Goal: Answer question/provide support: Share knowledge or assist other users

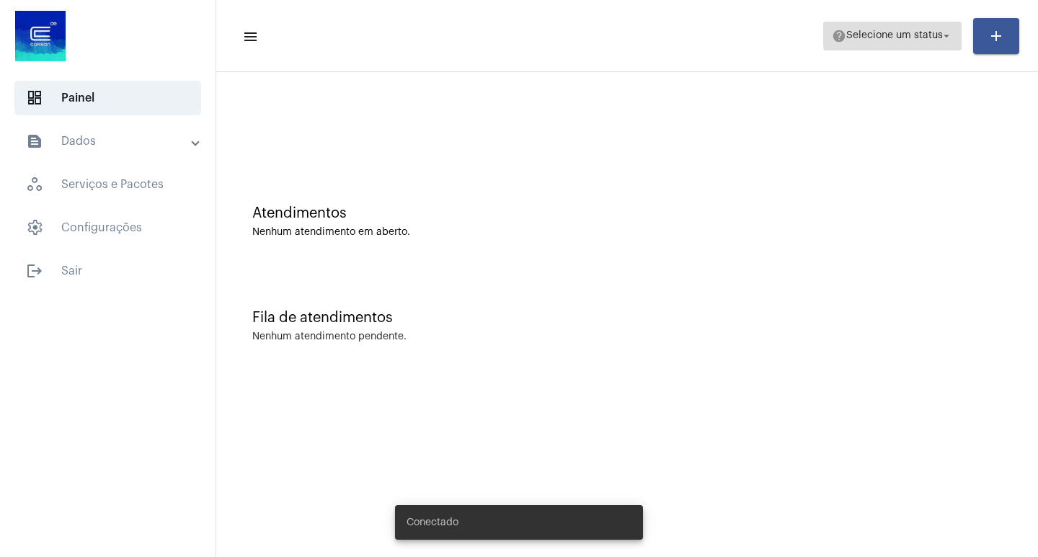
click at [950, 33] on mat-icon "arrow_drop_down" at bounding box center [946, 36] width 13 height 13
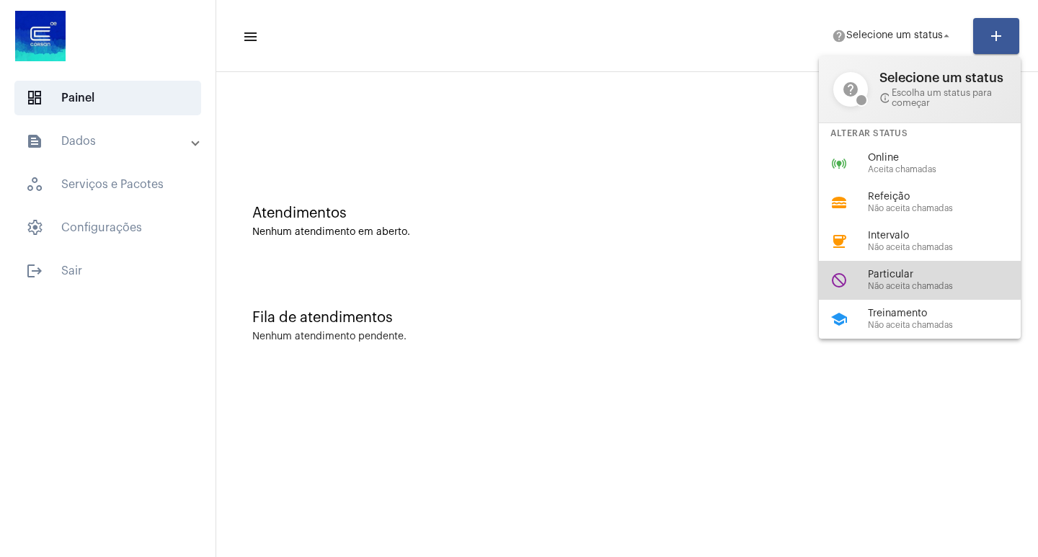
click at [893, 272] on span "Particular" at bounding box center [950, 275] width 164 height 11
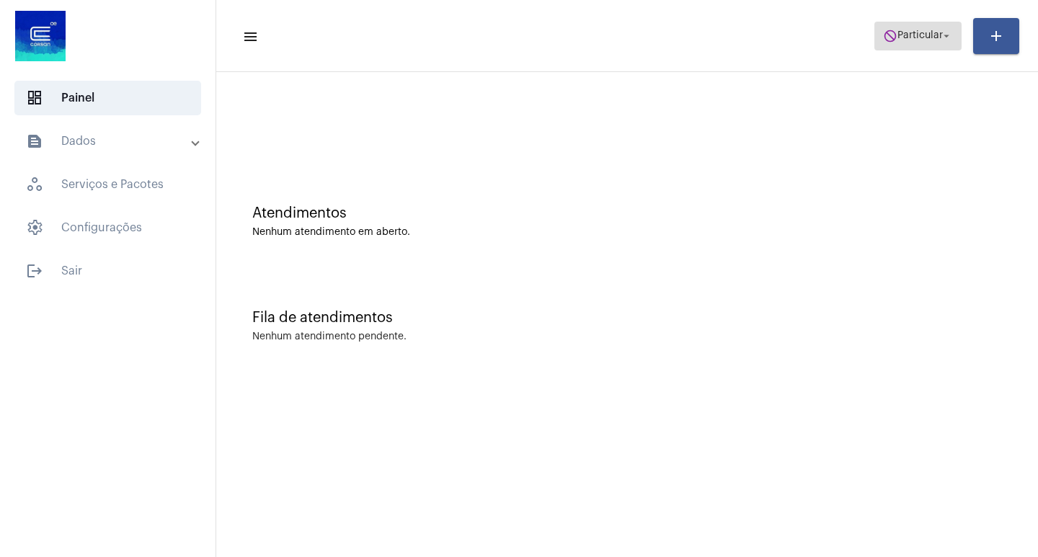
click at [936, 41] on span "do_not_disturb Particular arrow_drop_down" at bounding box center [918, 35] width 70 height 26
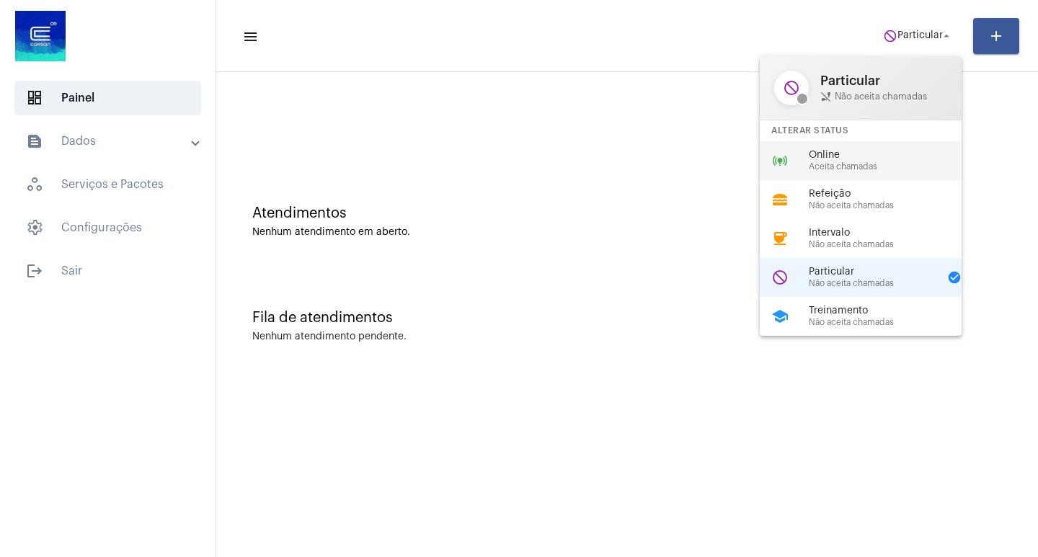
click at [840, 160] on span "Online" at bounding box center [891, 155] width 164 height 11
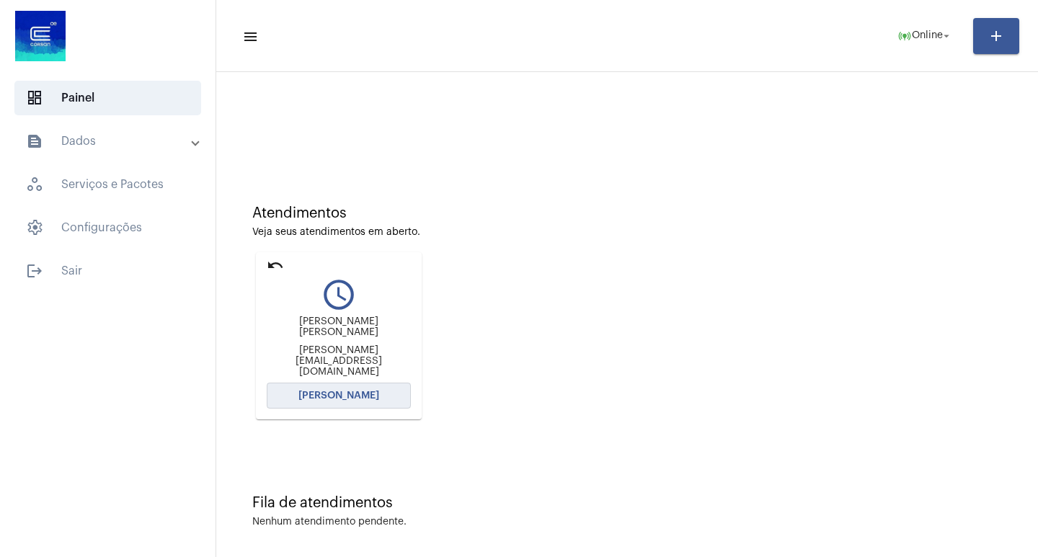
click at [342, 395] on span "[PERSON_NAME]" at bounding box center [338, 396] width 81 height 10
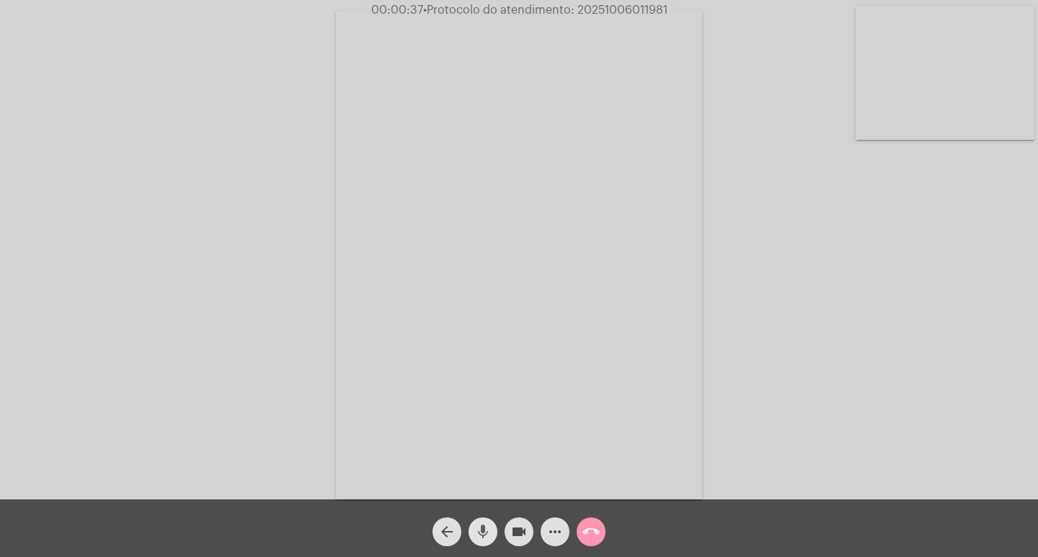
click at [486, 526] on mat-icon "mic" at bounding box center [482, 531] width 17 height 17
click at [476, 533] on mat-icon "mic_off" at bounding box center [482, 531] width 17 height 17
click at [486, 530] on mat-icon "mic" at bounding box center [482, 531] width 17 height 17
click at [481, 530] on mat-icon "mic_off" at bounding box center [482, 531] width 17 height 17
click at [515, 530] on mat-icon "videocam" at bounding box center [518, 531] width 17 height 17
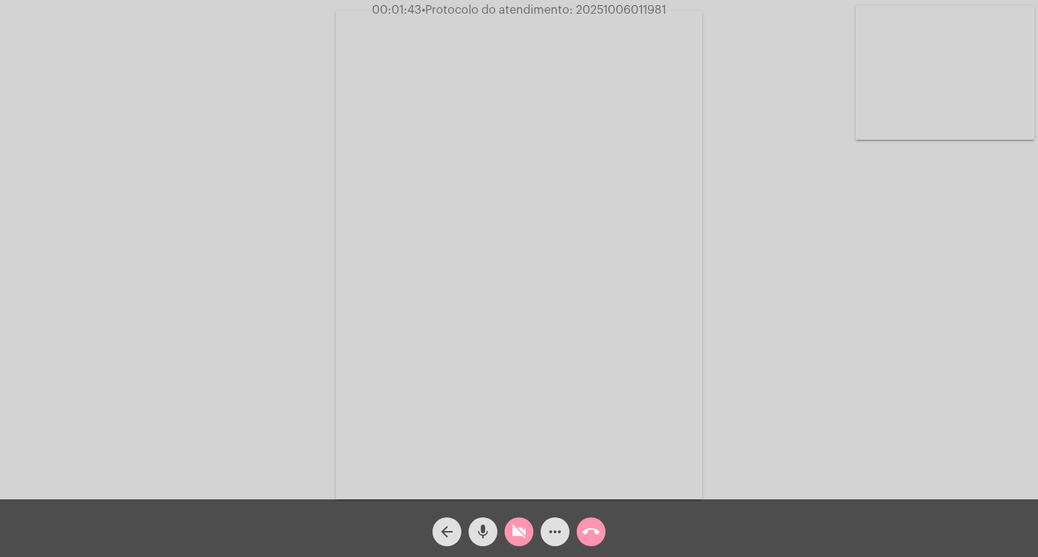
click at [488, 530] on mat-icon "mic" at bounding box center [482, 531] width 17 height 17
click at [522, 534] on mat-icon "videocam_off" at bounding box center [518, 531] width 17 height 17
click at [476, 533] on mat-icon "mic_off" at bounding box center [482, 531] width 17 height 17
click at [486, 528] on mat-icon "mic" at bounding box center [482, 531] width 17 height 17
click at [488, 527] on mat-icon "mic_off" at bounding box center [482, 531] width 17 height 17
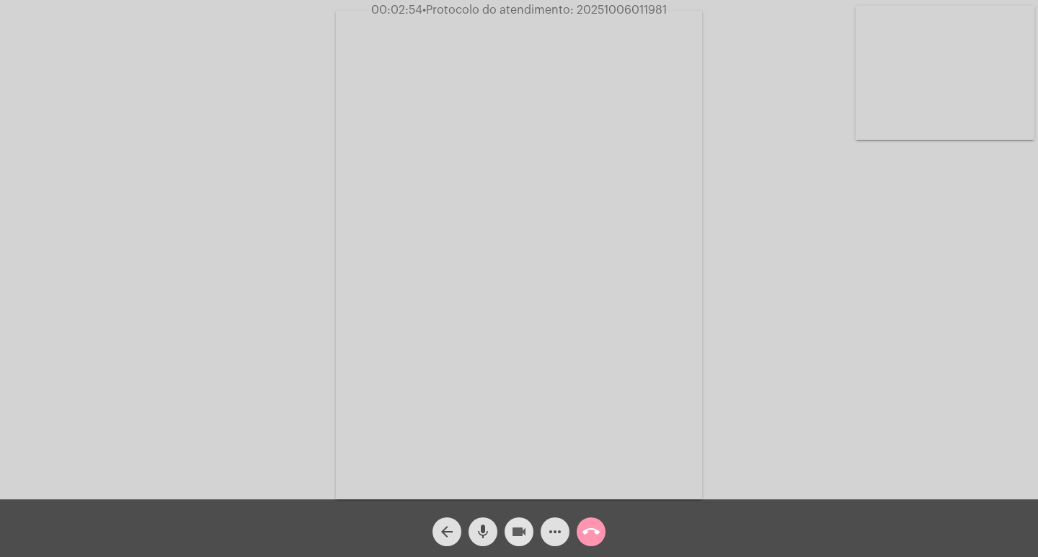
click at [518, 531] on mat-icon "videocam" at bounding box center [518, 531] width 17 height 17
drag, startPoint x: 480, startPoint y: 531, endPoint x: 549, endPoint y: 164, distance: 373.3
click at [481, 531] on mat-icon "mic" at bounding box center [482, 531] width 17 height 17
click at [521, 532] on mat-icon "videocam_off" at bounding box center [518, 531] width 17 height 17
click at [479, 526] on mat-icon "mic_off" at bounding box center [482, 531] width 17 height 17
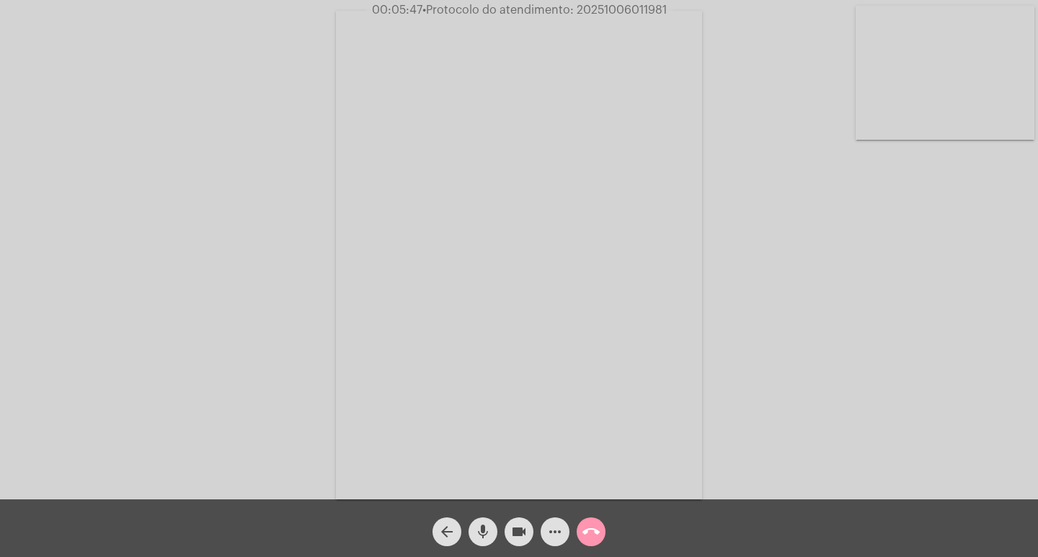
click at [519, 529] on mat-icon "videocam" at bounding box center [518, 531] width 17 height 17
click at [491, 535] on mat-icon "mic" at bounding box center [482, 531] width 17 height 17
click at [479, 529] on mat-icon "mic_off" at bounding box center [482, 531] width 17 height 17
click at [512, 533] on mat-icon "videocam_off" at bounding box center [518, 531] width 17 height 17
click at [516, 526] on mat-icon "videocam" at bounding box center [518, 531] width 17 height 17
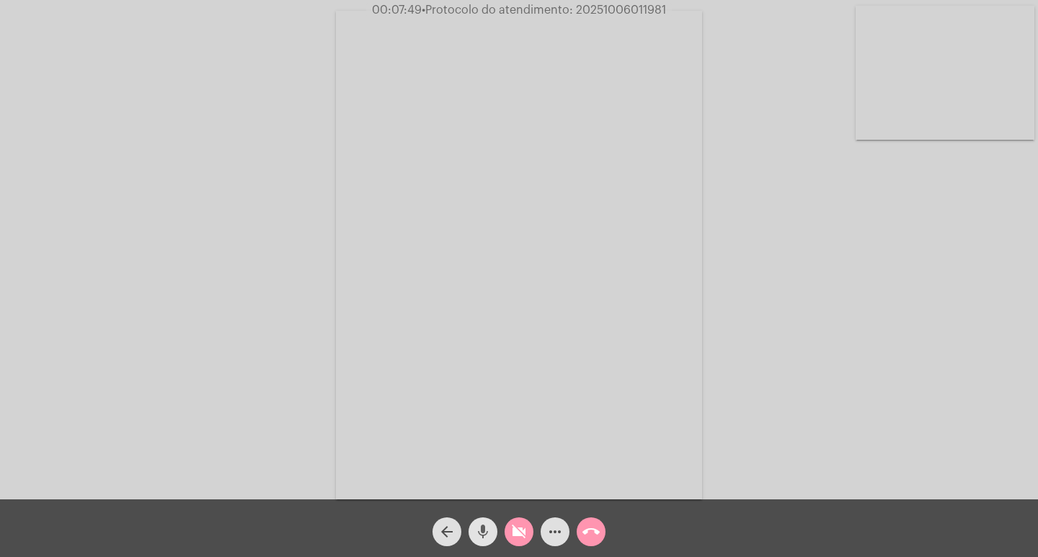
click at [481, 530] on mat-icon "mic" at bounding box center [482, 531] width 17 height 17
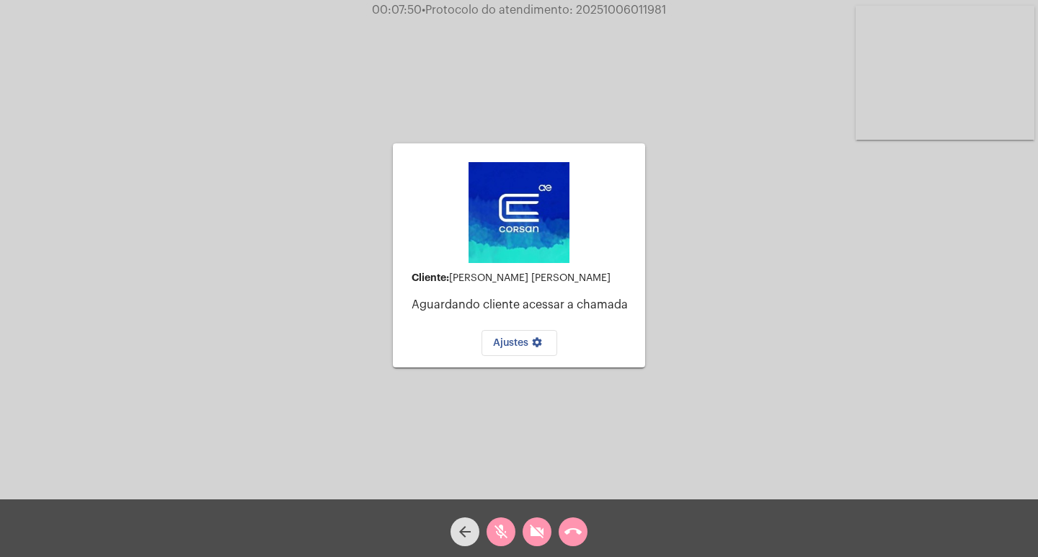
click at [587, 534] on button "call_end" at bounding box center [572, 531] width 29 height 29
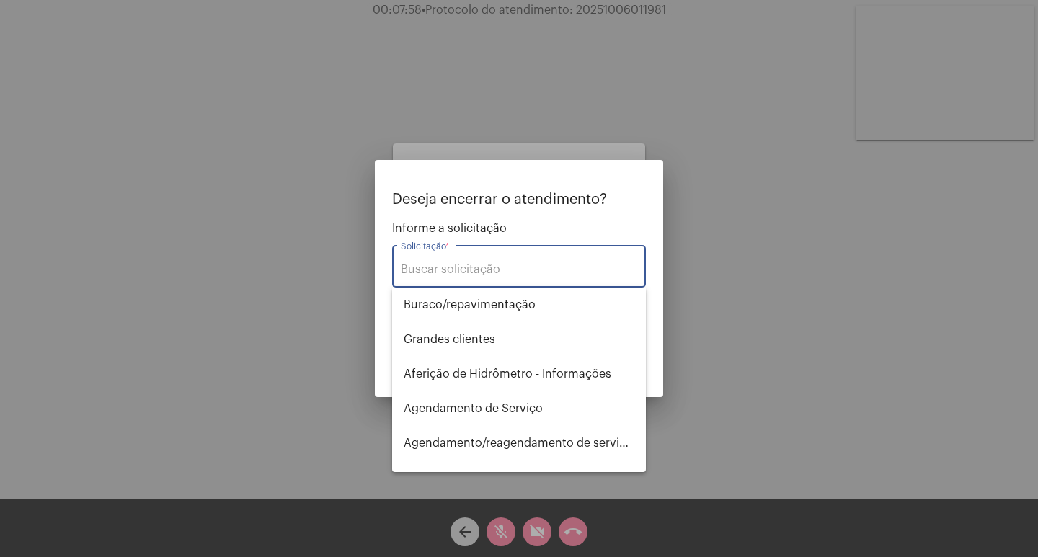
click at [499, 272] on input "Solicitação *" at bounding box center [519, 269] width 236 height 13
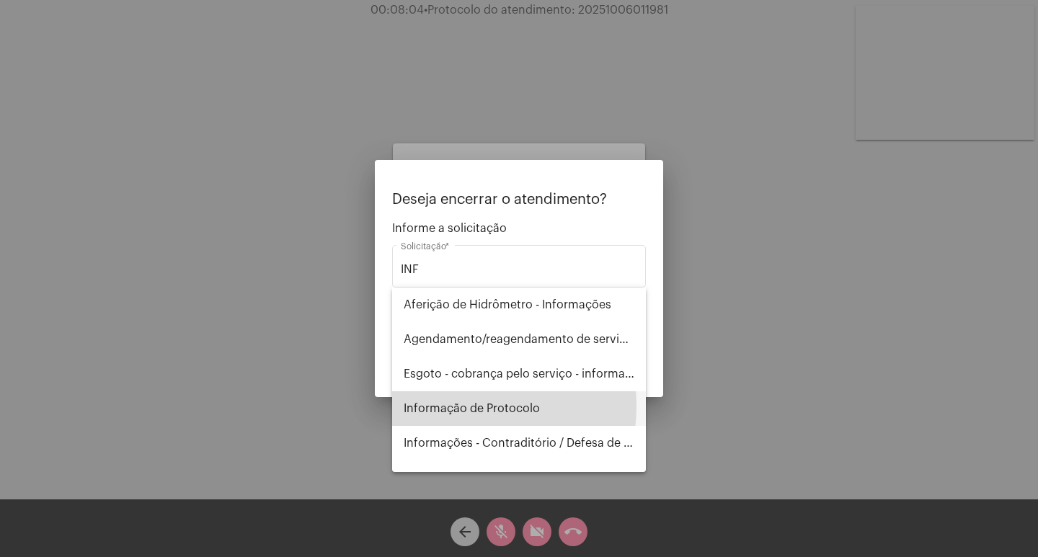
click at [458, 406] on span "Informação de Protocolo" at bounding box center [519, 408] width 231 height 35
type input "Informação de Protocolo"
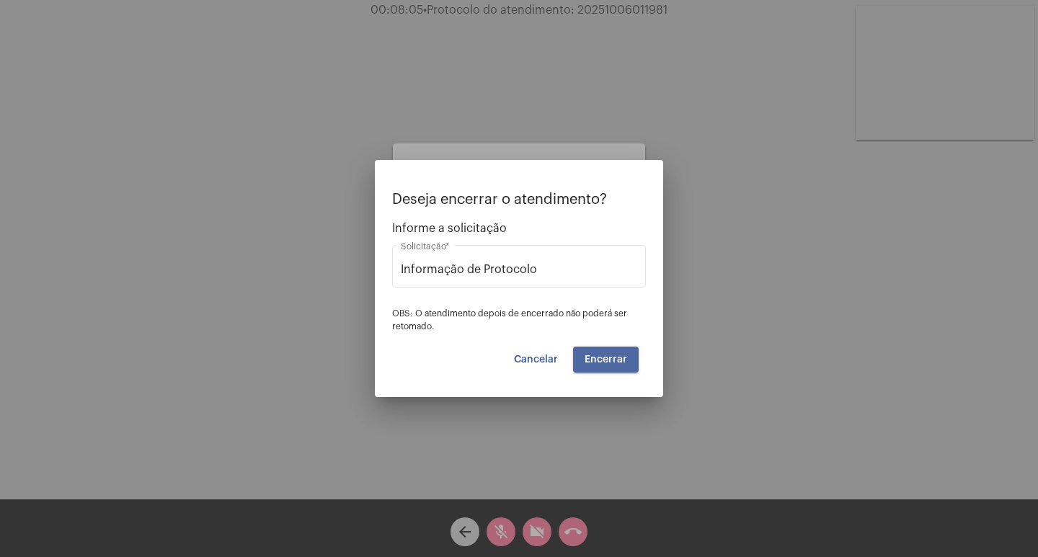
click at [628, 360] on button "Encerrar" at bounding box center [606, 360] width 66 height 26
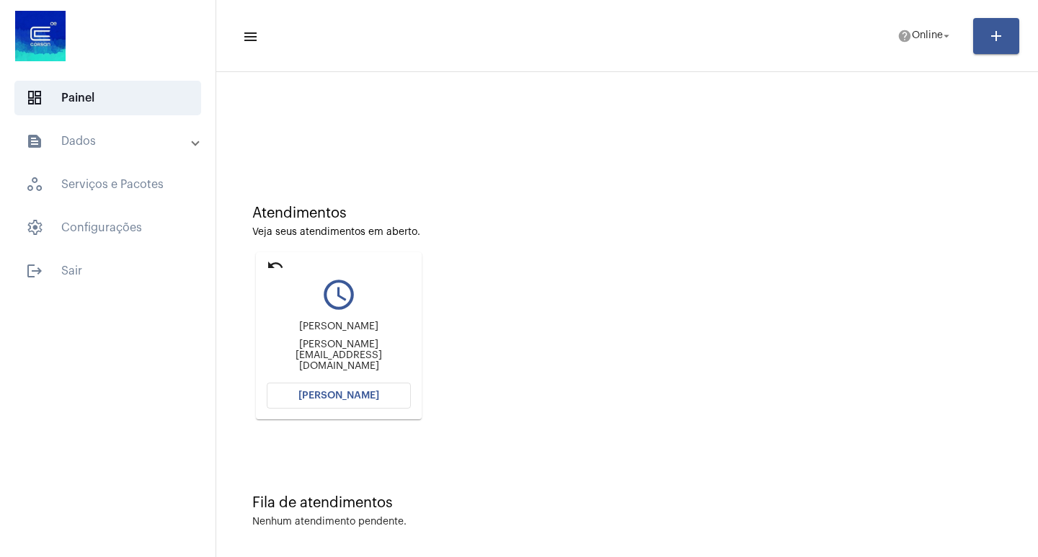
click at [342, 397] on span "[PERSON_NAME]" at bounding box center [338, 396] width 81 height 10
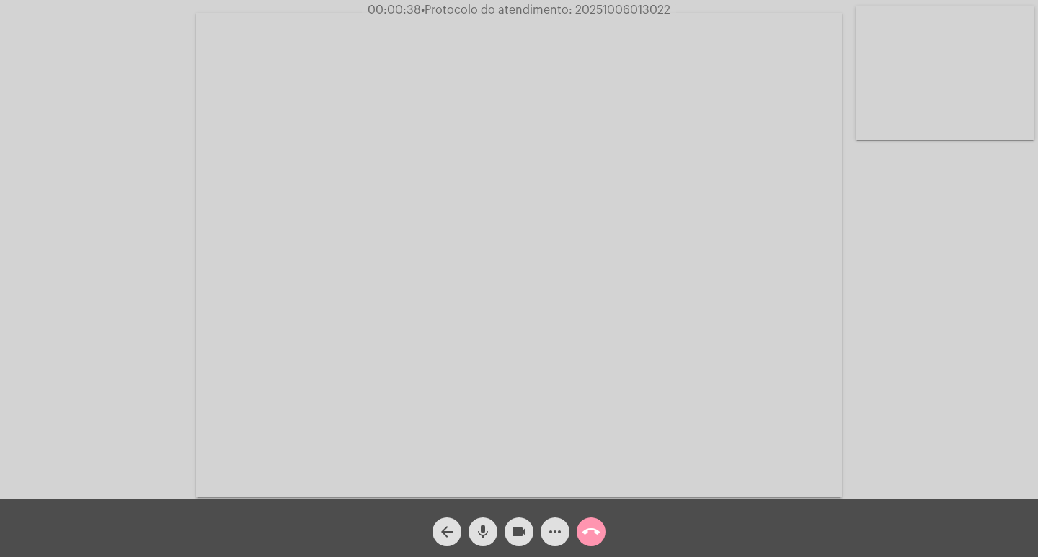
click at [488, 533] on mat-icon "mic" at bounding box center [482, 531] width 17 height 17
click at [511, 535] on mat-icon "videocam" at bounding box center [518, 531] width 17 height 17
click at [521, 535] on mat-icon "videocam_off" at bounding box center [518, 531] width 17 height 17
click at [482, 535] on mat-icon "mic_off" at bounding box center [482, 531] width 17 height 17
click at [482, 535] on mat-icon "mic" at bounding box center [482, 531] width 17 height 17
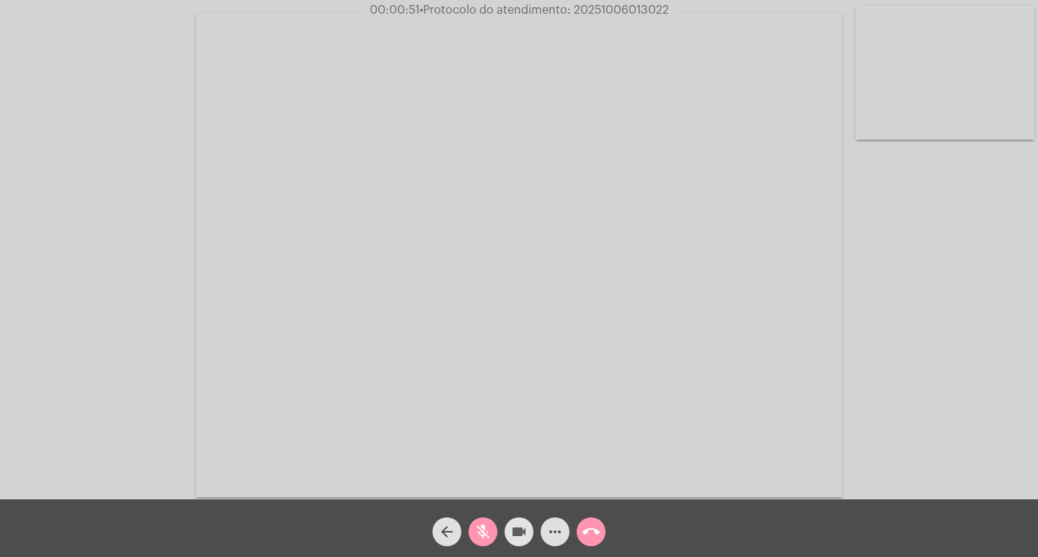
click at [519, 535] on mat-icon "videocam" at bounding box center [518, 531] width 17 height 17
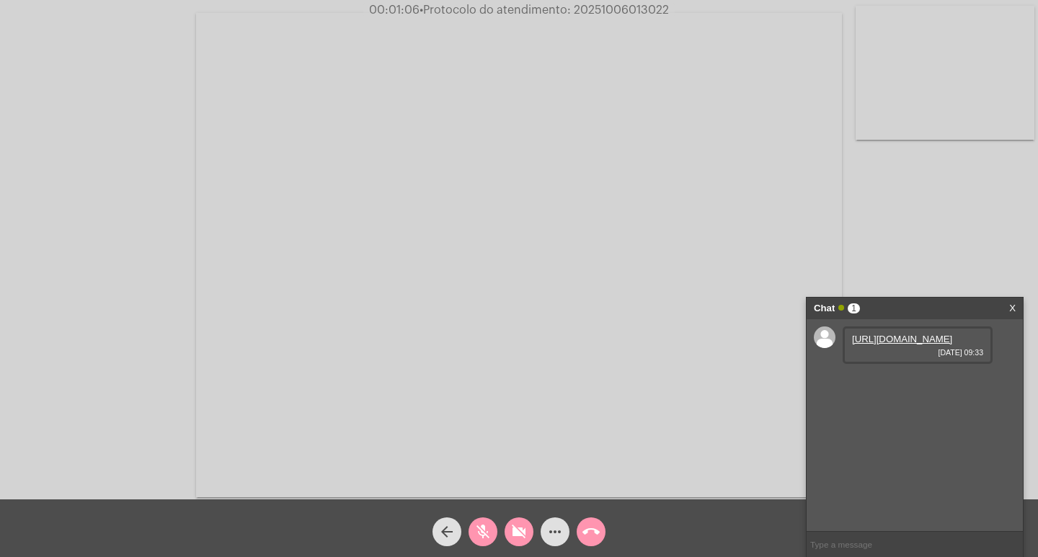
click at [520, 526] on mat-icon "videocam_off" at bounding box center [518, 531] width 17 height 17
click at [483, 532] on mat-icon "mic_off" at bounding box center [482, 531] width 17 height 17
click at [481, 534] on mat-icon "mic" at bounding box center [482, 531] width 17 height 17
click at [476, 534] on mat-icon "mic_off" at bounding box center [482, 531] width 17 height 17
click at [514, 529] on mat-icon "videocam" at bounding box center [518, 531] width 17 height 17
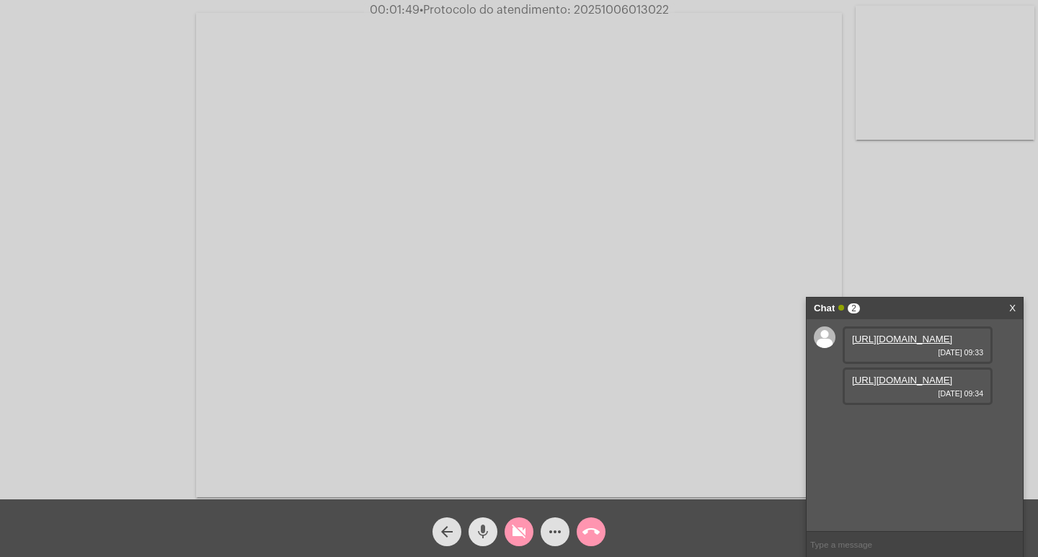
click at [485, 529] on mat-icon "mic" at bounding box center [482, 531] width 17 height 17
click at [886, 386] on link "[URL][DOMAIN_NAME]" at bounding box center [902, 380] width 100 height 11
click at [925, 344] on link "[URL][DOMAIN_NAME]" at bounding box center [902, 339] width 100 height 11
click at [486, 533] on mat-icon "mic_off" at bounding box center [482, 531] width 17 height 17
click at [517, 534] on mat-icon "videocam_off" at bounding box center [518, 531] width 17 height 17
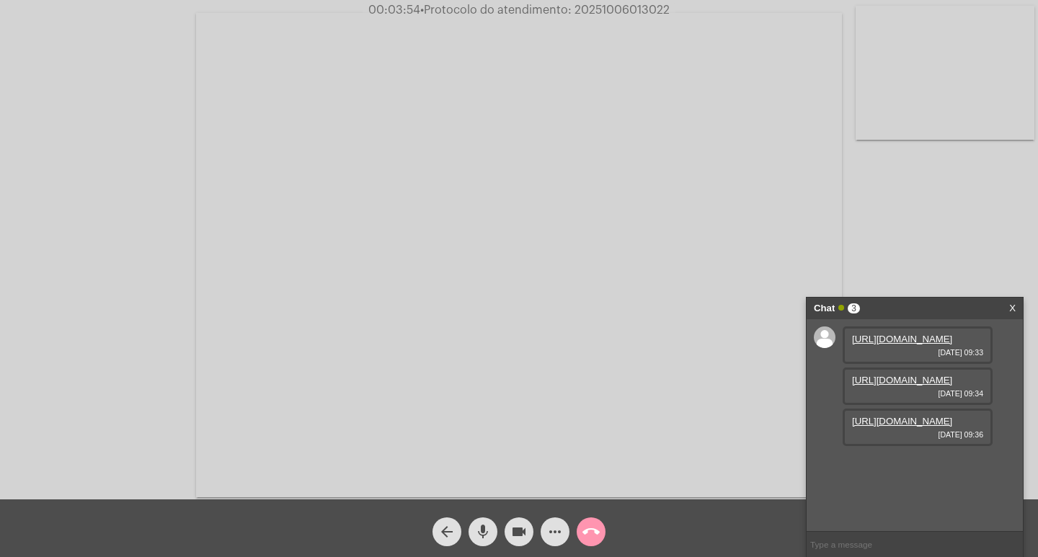
click at [930, 217] on div "Acessando Câmera e Microfone..." at bounding box center [518, 253] width 1035 height 499
click at [486, 535] on mat-icon "mic" at bounding box center [482, 531] width 17 height 17
click at [486, 527] on mat-icon "mic_off" at bounding box center [482, 531] width 17 height 17
click at [514, 536] on mat-icon "videocam" at bounding box center [518, 531] width 17 height 17
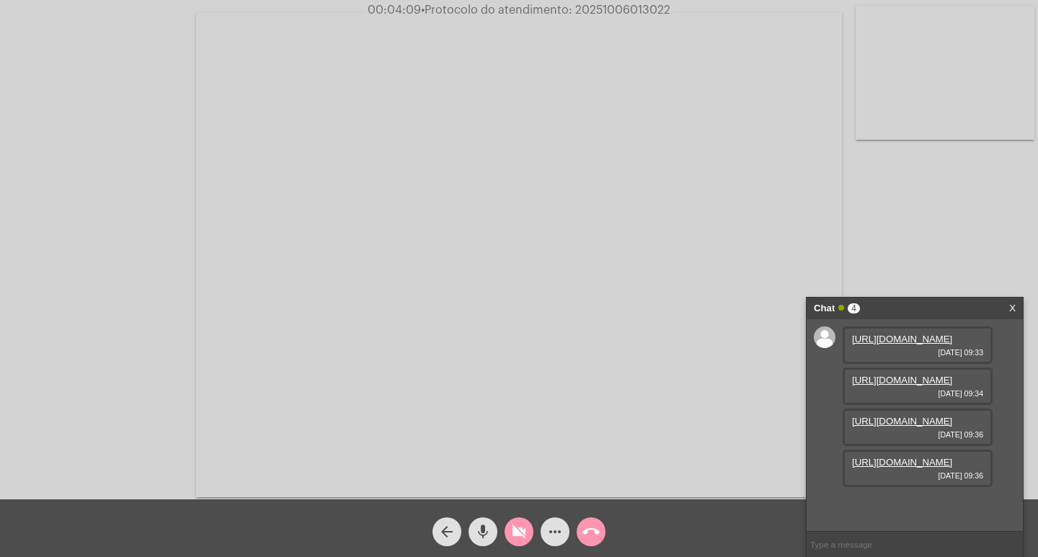
click at [487, 536] on mat-icon "mic" at bounding box center [482, 531] width 17 height 17
click at [894, 416] on link "[URL][DOMAIN_NAME]" at bounding box center [902, 421] width 100 height 11
click at [895, 468] on link "[URL][DOMAIN_NAME]" at bounding box center [902, 462] width 100 height 11
click at [485, 536] on mat-icon "mic_off" at bounding box center [482, 531] width 17 height 17
click at [513, 532] on mat-icon "videocam_off" at bounding box center [518, 531] width 17 height 17
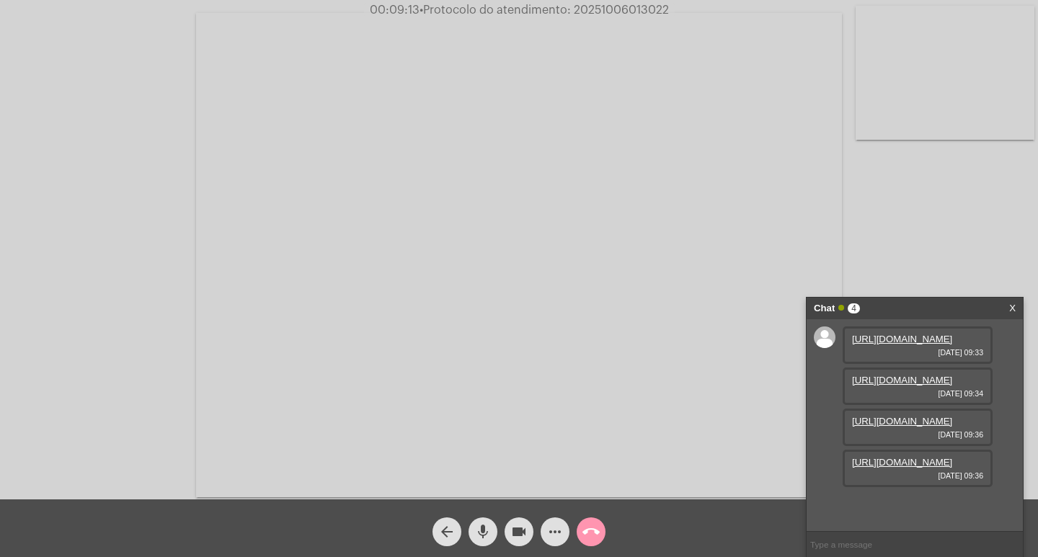
click at [478, 522] on span "mic" at bounding box center [482, 531] width 17 height 29
click at [485, 540] on mat-icon "mic_off" at bounding box center [482, 531] width 17 height 17
click at [484, 533] on mat-icon "mic" at bounding box center [482, 531] width 17 height 17
click at [480, 527] on mat-icon "mic_off" at bounding box center [482, 531] width 17 height 17
click at [490, 530] on mat-icon "mic" at bounding box center [482, 531] width 17 height 17
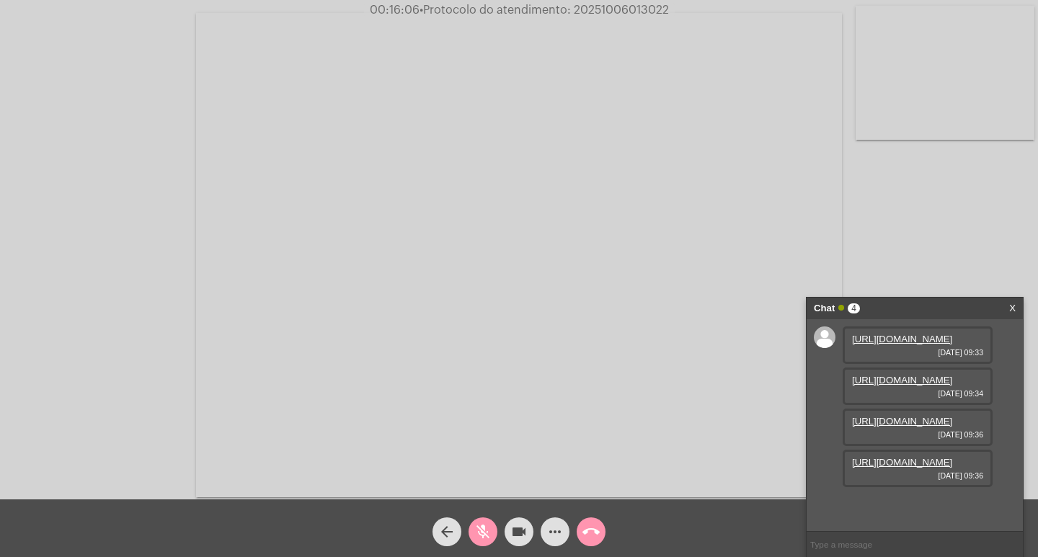
click at [484, 530] on mat-icon "mic_off" at bounding box center [482, 531] width 17 height 17
click at [509, 532] on button "videocam" at bounding box center [518, 531] width 29 height 29
click at [487, 533] on mat-icon "mic" at bounding box center [482, 531] width 17 height 17
click at [913, 427] on link "[URL][DOMAIN_NAME]" at bounding box center [902, 421] width 100 height 11
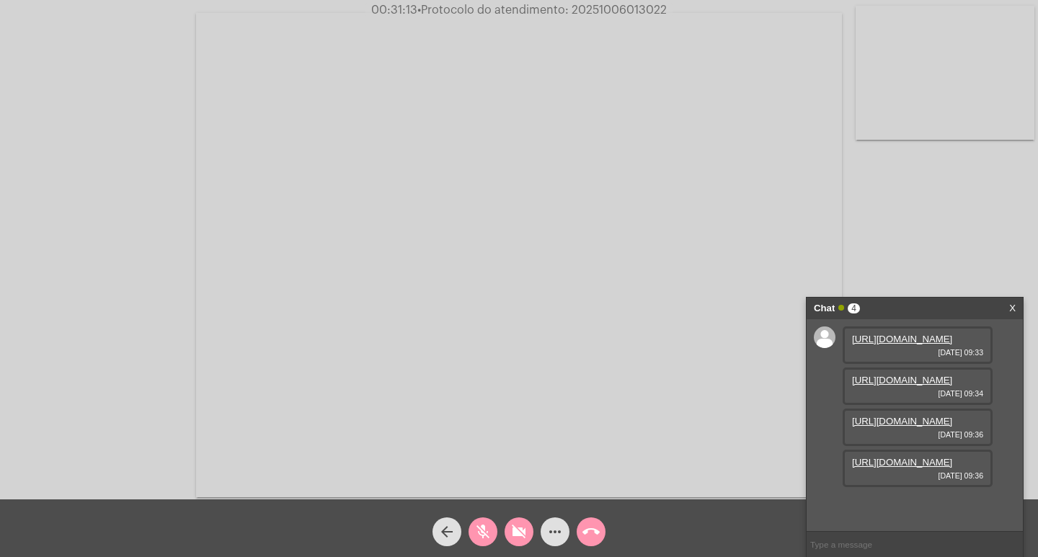
click at [481, 533] on mat-icon "mic_off" at bounding box center [482, 531] width 17 height 17
click at [512, 533] on mat-icon "videocam_off" at bounding box center [518, 531] width 17 height 17
click at [507, 530] on button "videocam" at bounding box center [518, 531] width 29 height 29
click at [487, 530] on mat-icon "mic" at bounding box center [482, 531] width 17 height 17
drag, startPoint x: 485, startPoint y: 526, endPoint x: 492, endPoint y: 512, distance: 16.1
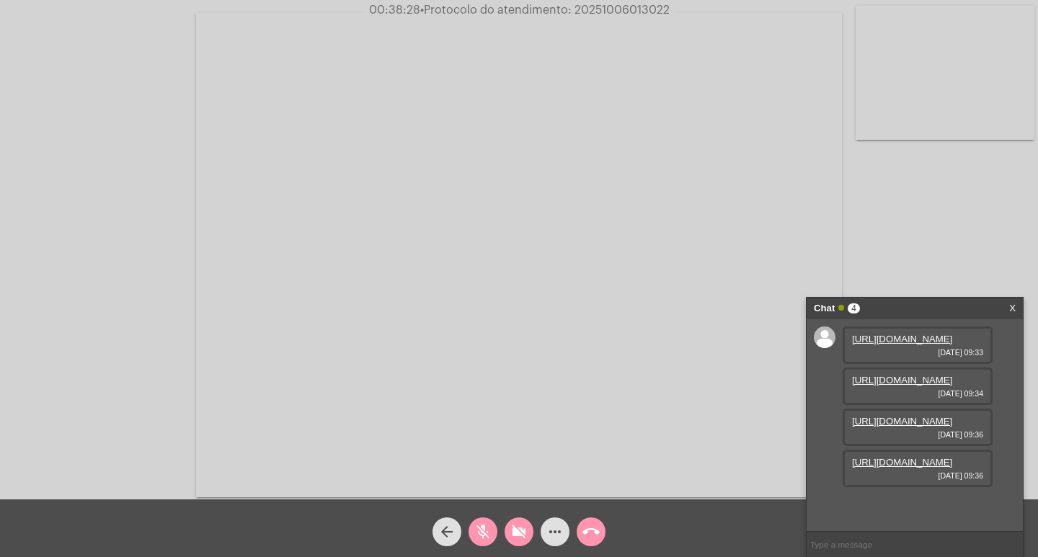
click at [484, 528] on mat-icon "mic_off" at bounding box center [482, 531] width 17 height 17
click at [485, 538] on mat-icon "mic" at bounding box center [482, 531] width 17 height 17
click at [482, 535] on mat-icon "mic_off" at bounding box center [482, 531] width 17 height 17
click at [480, 533] on mat-icon "mic" at bounding box center [482, 531] width 17 height 17
click at [481, 527] on mat-icon "mic_off" at bounding box center [482, 531] width 17 height 17
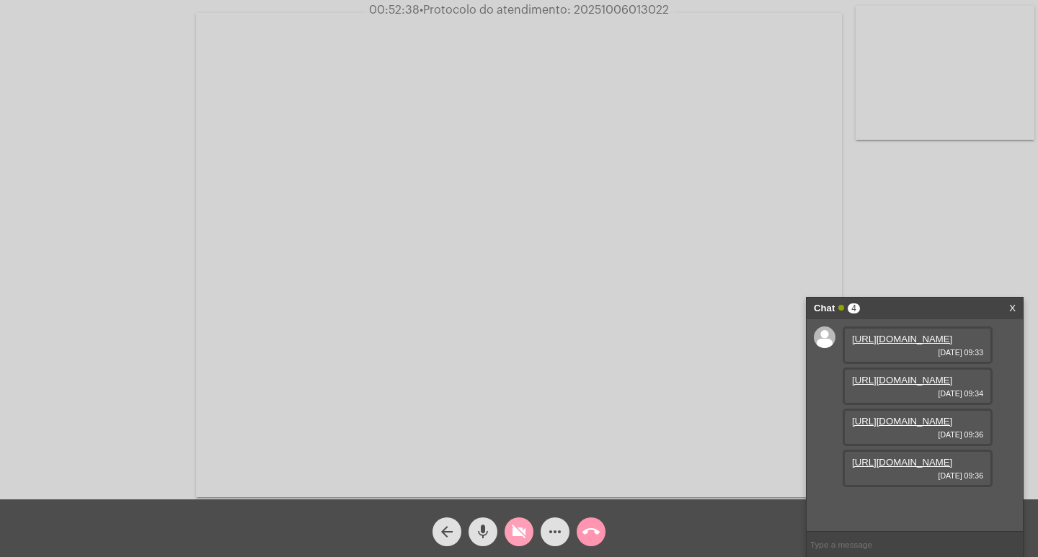
click at [515, 532] on mat-icon "videocam_off" at bounding box center [518, 531] width 17 height 17
click at [553, 530] on mat-icon "more_horiz" at bounding box center [554, 531] width 17 height 17
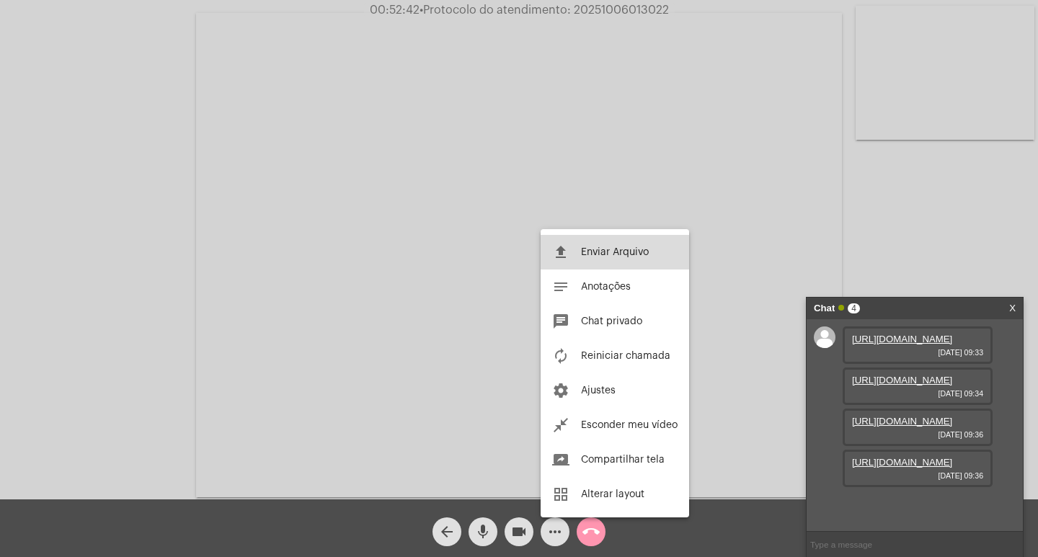
click at [597, 253] on span "Enviar Arquivo" at bounding box center [615, 252] width 68 height 10
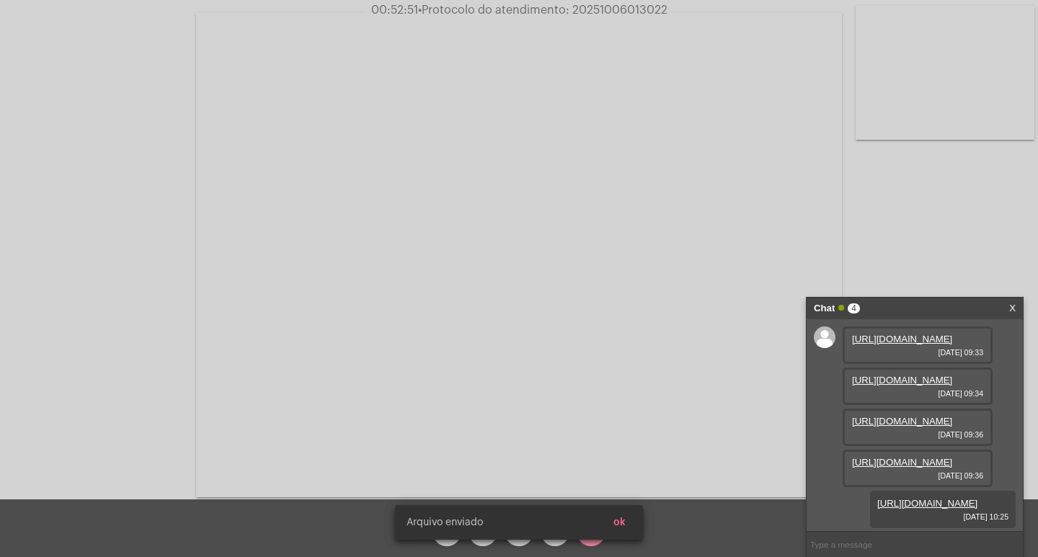
scroll to position [159, 0]
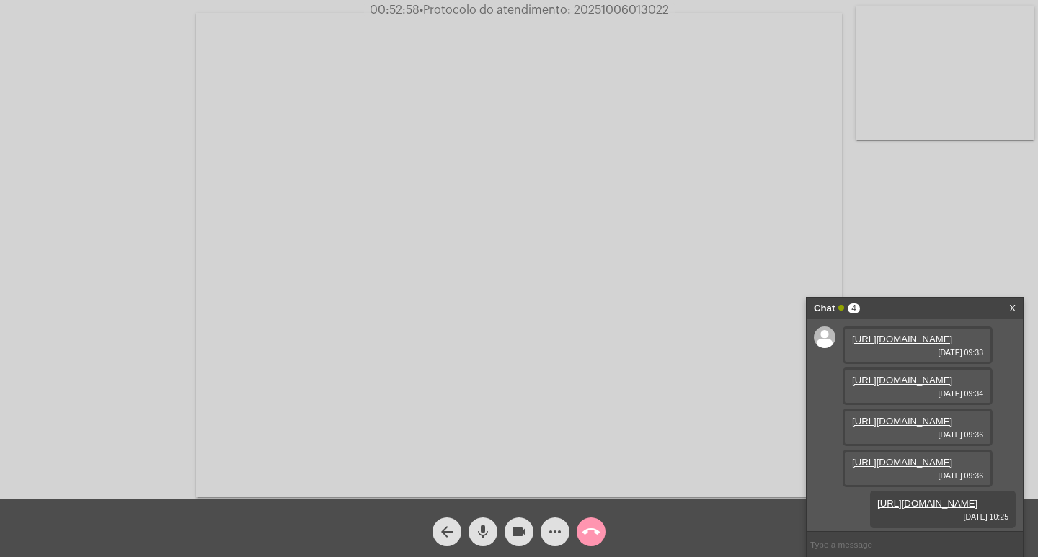
click at [595, 8] on span "• Protocolo do atendimento: 20251006013022" at bounding box center [543, 10] width 249 height 12
click at [597, 8] on span "• Protocolo do atendimento: 20251006013022" at bounding box center [543, 10] width 249 height 12
copy span "20251006013022"
click at [909, 550] on input "text" at bounding box center [914, 544] width 216 height 25
paste input "20251006013022"
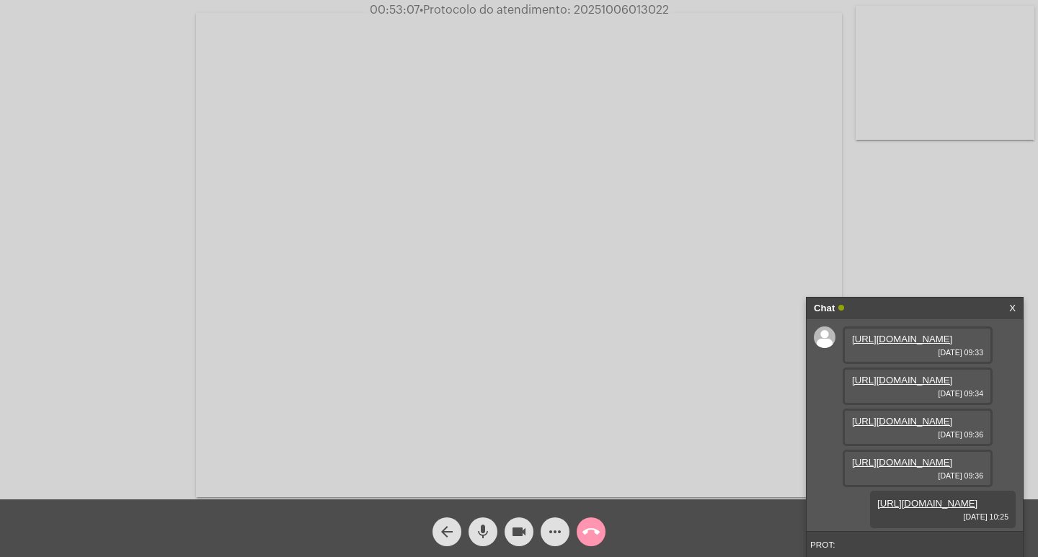
type input "PROT: 20251006013022"
click at [520, 533] on mat-icon "videocam" at bounding box center [518, 531] width 17 height 17
click at [484, 531] on mat-icon "mic" at bounding box center [482, 531] width 17 height 17
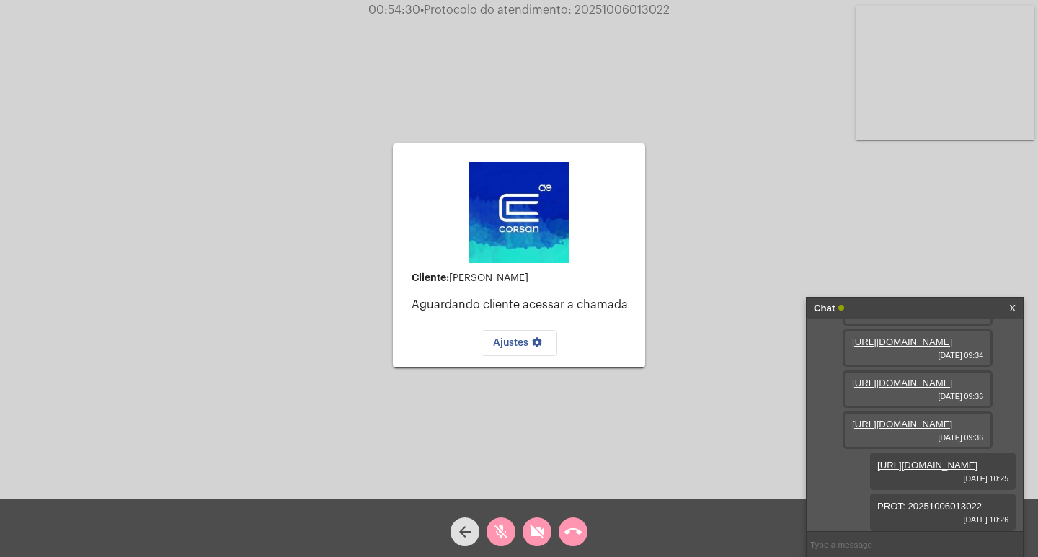
click at [956, 505] on span "PROT: 20251006013022" at bounding box center [929, 506] width 104 height 11
copy span "20251006013022"
click at [121, 73] on div "Cliente: [PERSON_NAME] Aguardando cliente acessar a chamada Ajustes settings Ac…" at bounding box center [518, 253] width 1035 height 499
click at [574, 531] on mat-icon "call_end" at bounding box center [572, 531] width 17 height 17
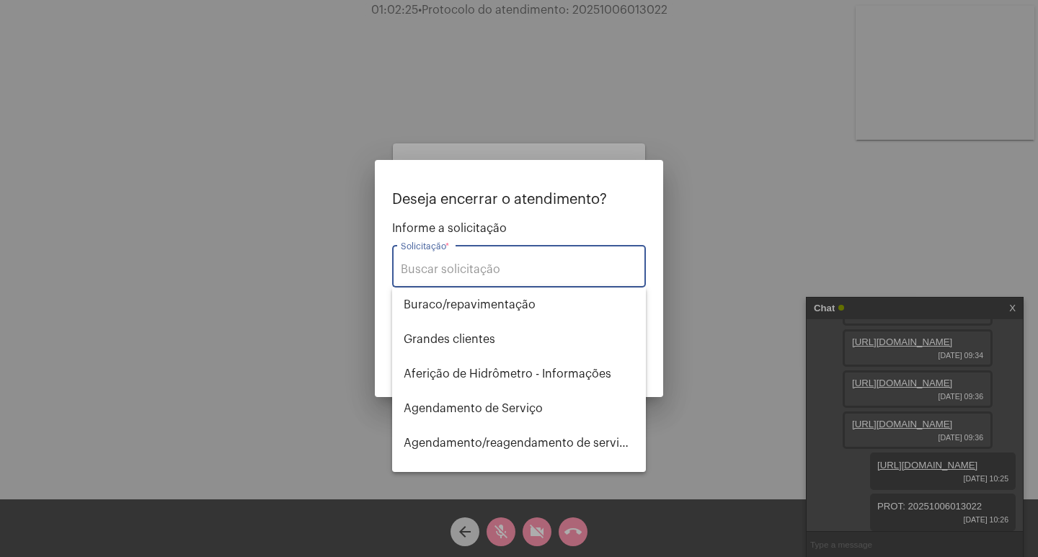
click at [528, 264] on input "Solicitação *" at bounding box center [519, 269] width 236 height 13
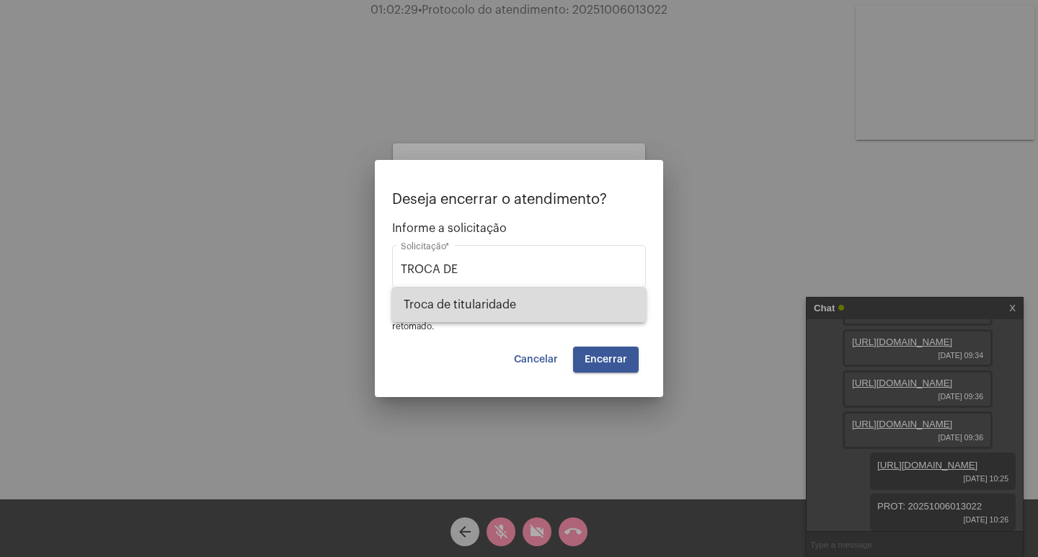
click at [520, 303] on span "Troca de titularidade" at bounding box center [519, 305] width 231 height 35
type input "Troca de titularidade"
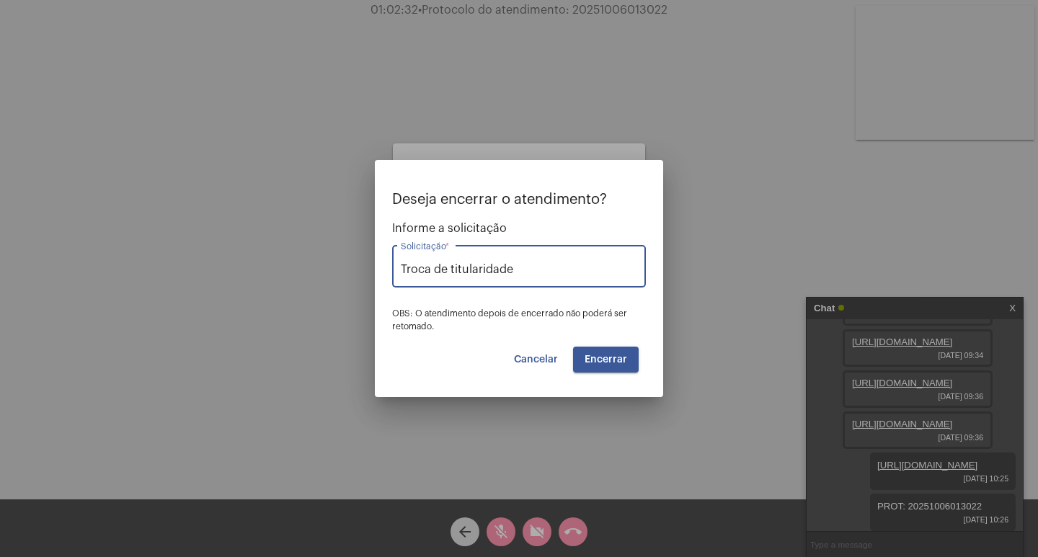
click at [619, 363] on span "Encerrar" at bounding box center [605, 360] width 43 height 10
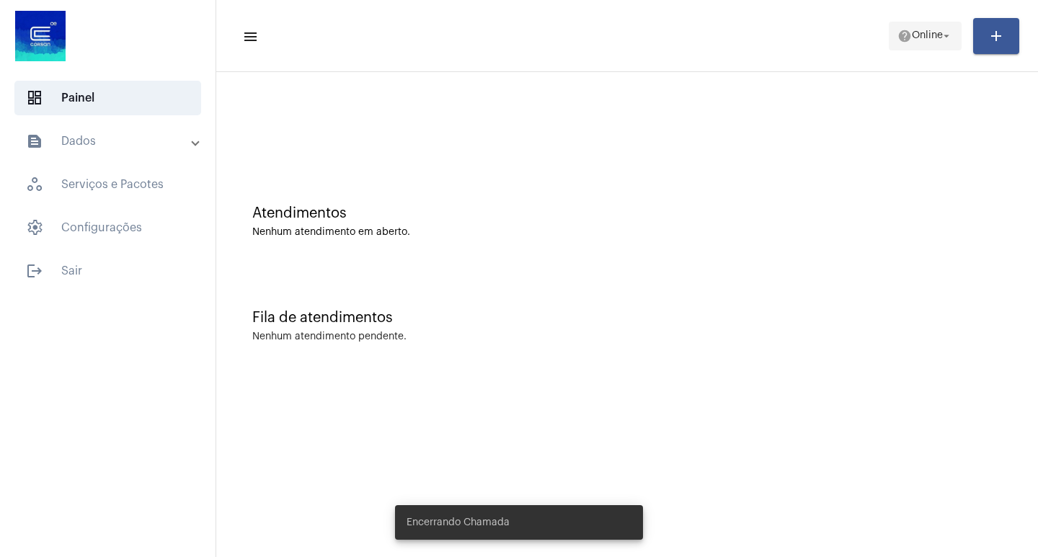
click at [943, 37] on mat-icon "arrow_drop_down" at bounding box center [946, 36] width 13 height 13
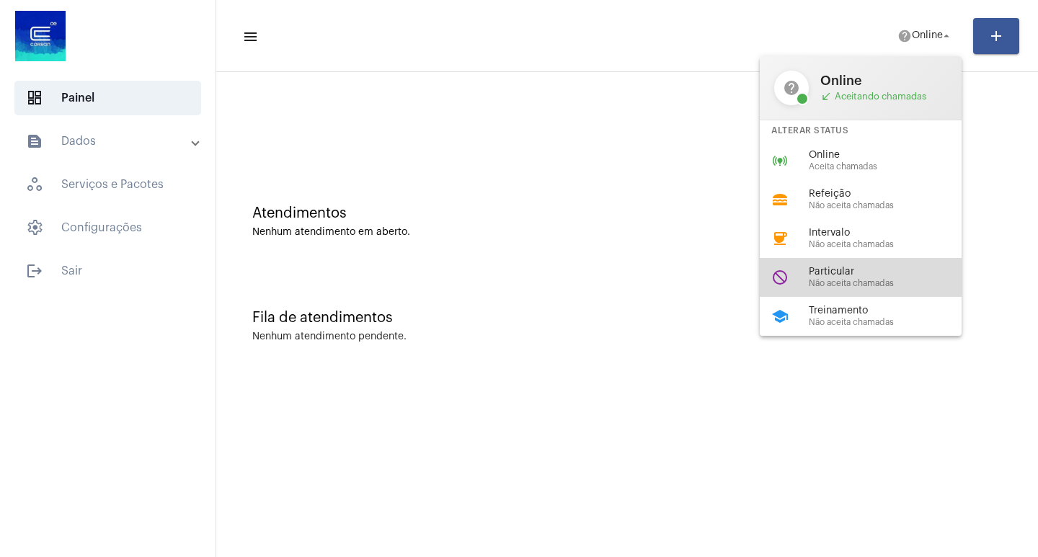
click at [816, 275] on span "Particular" at bounding box center [891, 272] width 164 height 11
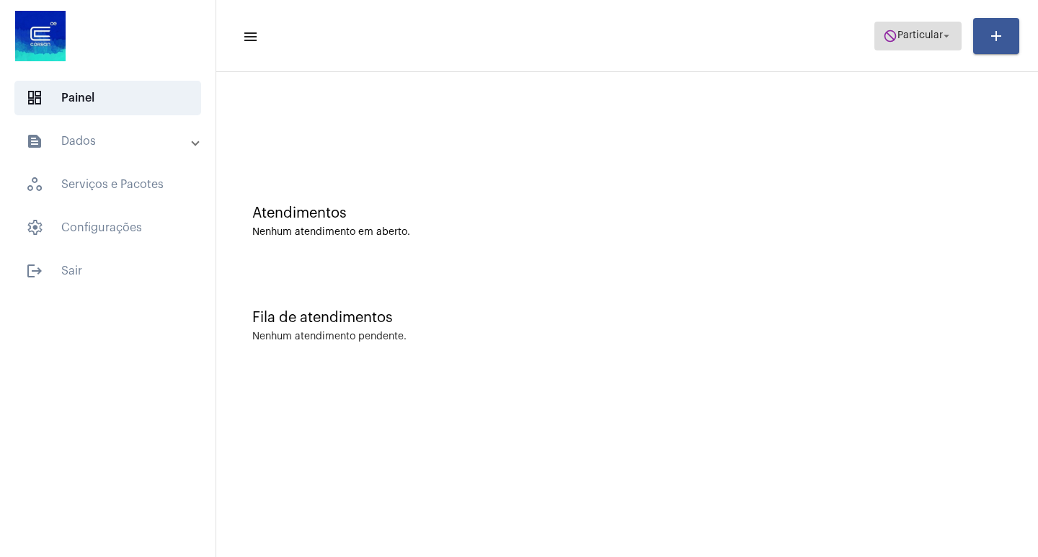
click at [922, 38] on span "Particular" at bounding box center [919, 36] width 45 height 10
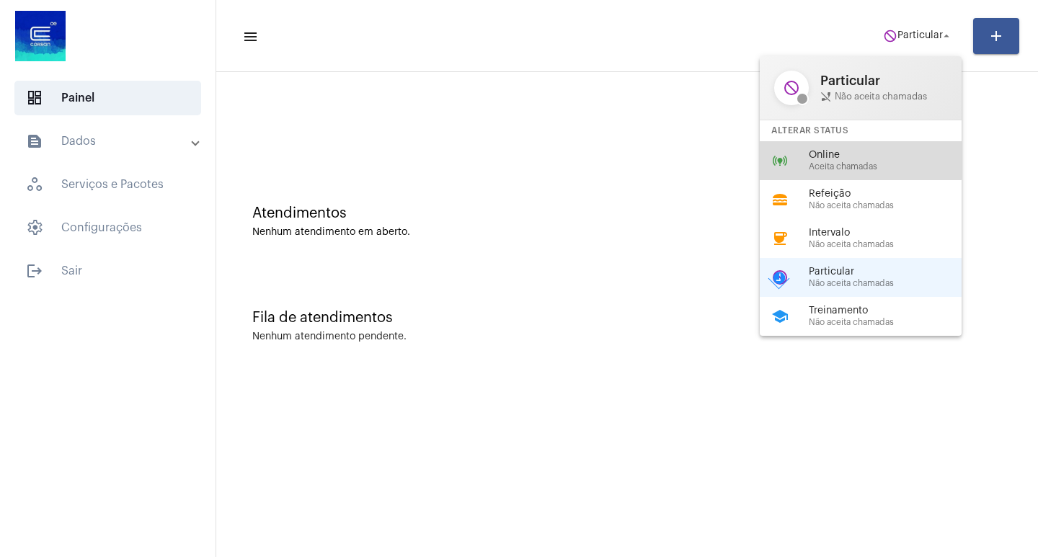
click at [840, 153] on span "Online" at bounding box center [891, 155] width 164 height 11
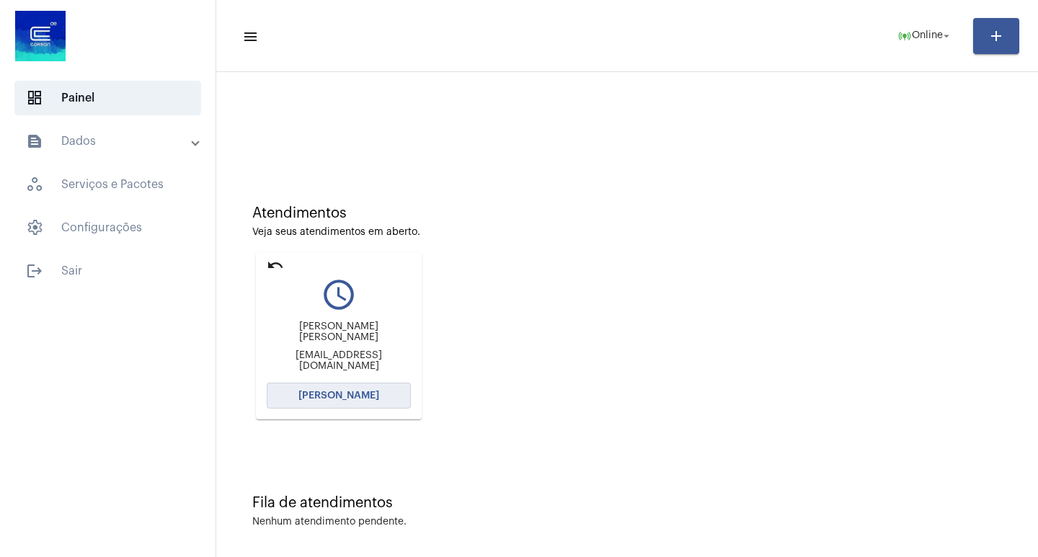
click at [351, 392] on span "[PERSON_NAME]" at bounding box center [338, 396] width 81 height 10
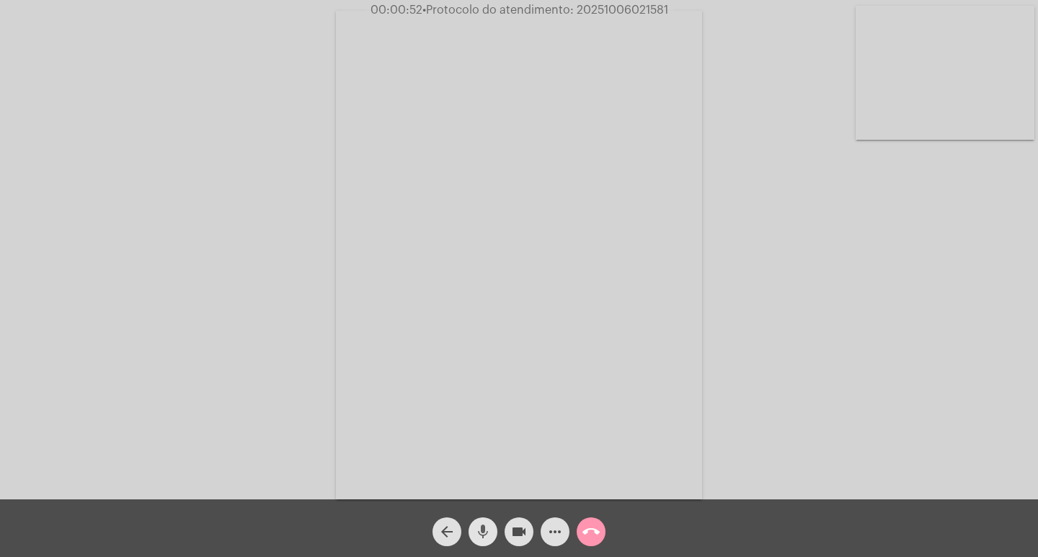
click at [486, 538] on mat-icon "mic" at bounding box center [482, 531] width 17 height 17
click at [489, 525] on mat-icon "mic_off" at bounding box center [482, 531] width 17 height 17
click at [481, 527] on mat-icon "mic" at bounding box center [482, 531] width 17 height 17
click at [483, 527] on mat-icon "mic_off" at bounding box center [482, 531] width 17 height 17
click at [519, 528] on mat-icon "videocam" at bounding box center [518, 531] width 17 height 17
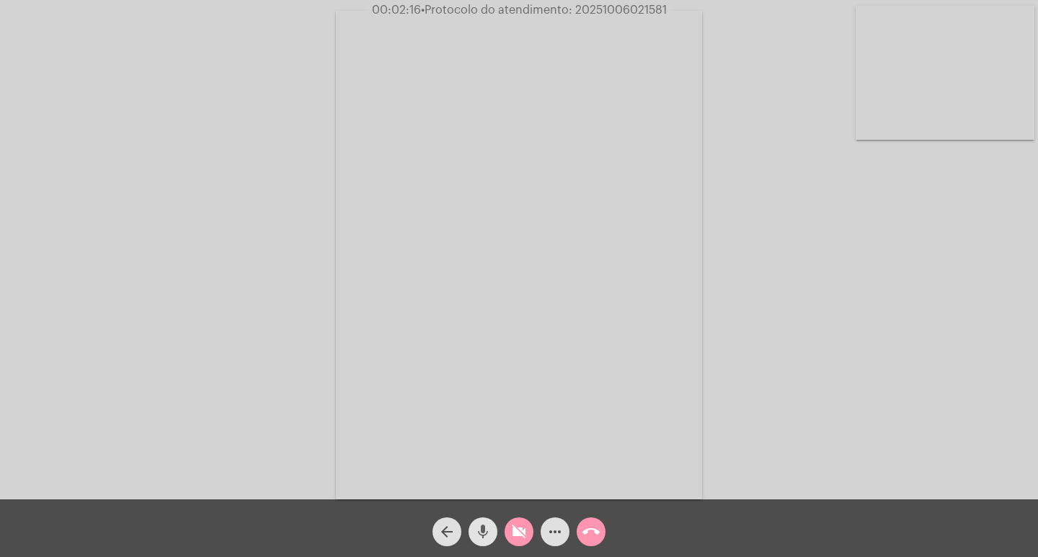
click at [483, 528] on mat-icon "mic" at bounding box center [482, 531] width 17 height 17
click at [488, 533] on mat-icon "mic_off" at bounding box center [482, 531] width 17 height 17
click at [483, 537] on mat-icon "mic" at bounding box center [482, 531] width 17 height 17
click at [486, 538] on mat-icon "mic_off" at bounding box center [482, 531] width 17 height 17
click at [515, 540] on mat-icon "videocam_off" at bounding box center [518, 531] width 17 height 17
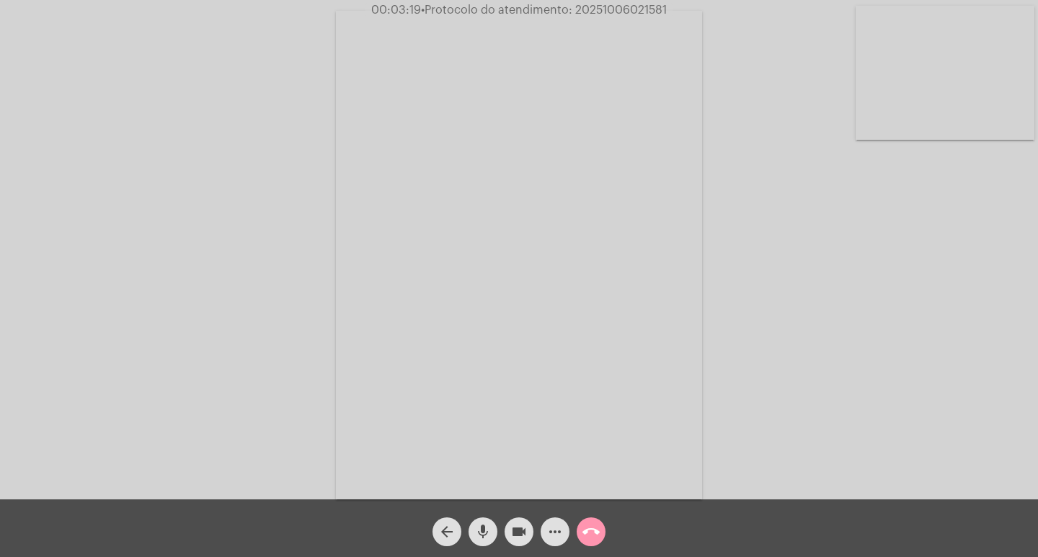
click at [485, 524] on mat-icon "mic" at bounding box center [482, 531] width 17 height 17
click at [473, 527] on button "mic_off" at bounding box center [482, 531] width 29 height 29
click at [483, 520] on span "mic" at bounding box center [482, 531] width 17 height 29
click at [481, 525] on mat-icon "mic_off" at bounding box center [482, 531] width 17 height 17
click at [526, 530] on mat-icon "videocam" at bounding box center [518, 531] width 17 height 17
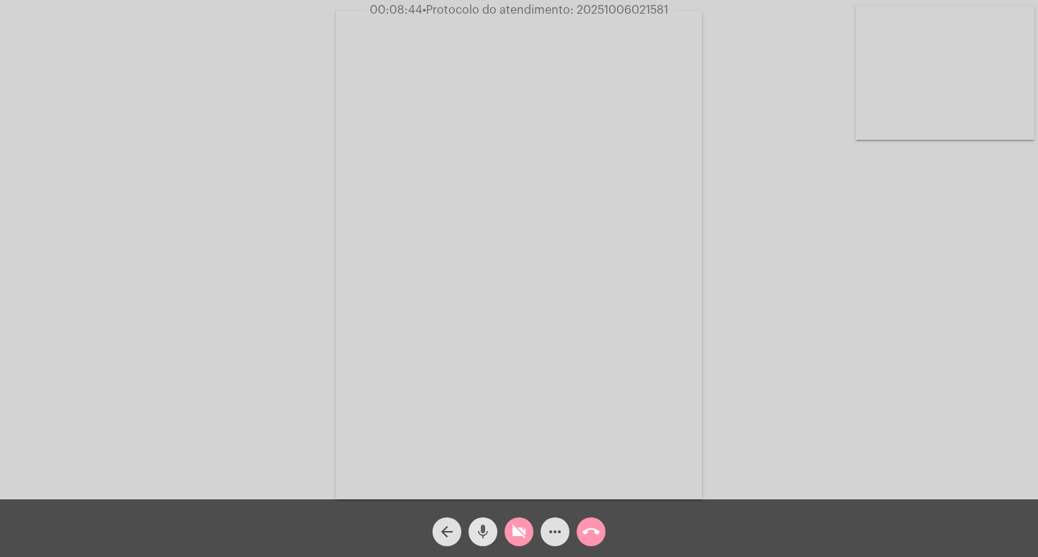
click at [477, 527] on mat-icon "mic" at bounding box center [482, 531] width 17 height 17
click at [484, 535] on mat-icon "mic_off" at bounding box center [482, 531] width 17 height 17
click at [484, 529] on mat-icon "mic" at bounding box center [482, 531] width 17 height 17
click at [481, 533] on mat-icon "mic_off" at bounding box center [482, 531] width 17 height 17
click at [489, 532] on mat-icon "mic" at bounding box center [482, 531] width 17 height 17
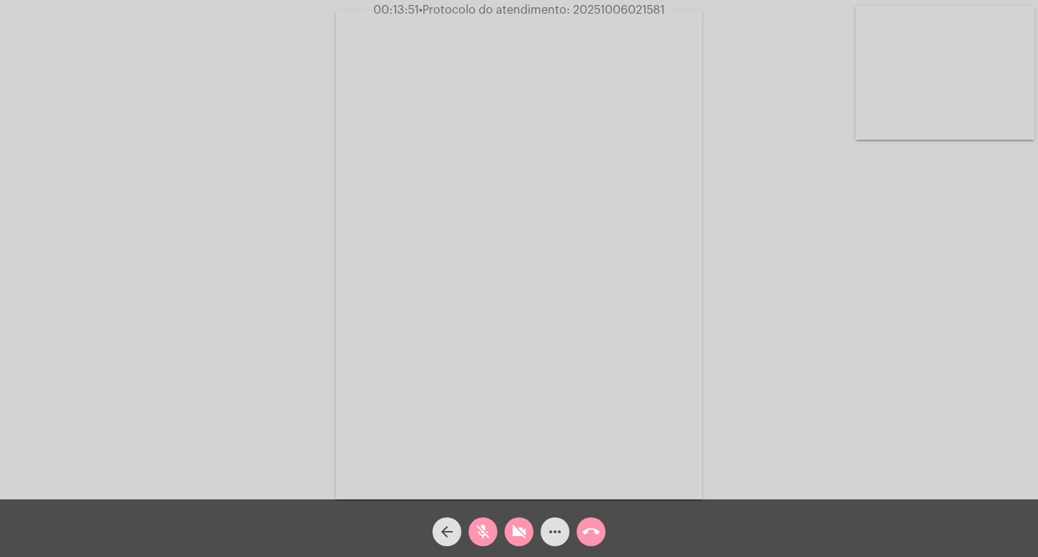
click at [481, 526] on mat-icon "mic_off" at bounding box center [482, 531] width 17 height 17
click at [481, 526] on mat-icon "mic" at bounding box center [482, 531] width 17 height 17
click at [483, 536] on mat-icon "mic_off" at bounding box center [482, 531] width 17 height 17
click at [512, 535] on mat-icon "videocam_off" at bounding box center [518, 531] width 17 height 17
click at [475, 527] on mat-icon "mic" at bounding box center [482, 531] width 17 height 17
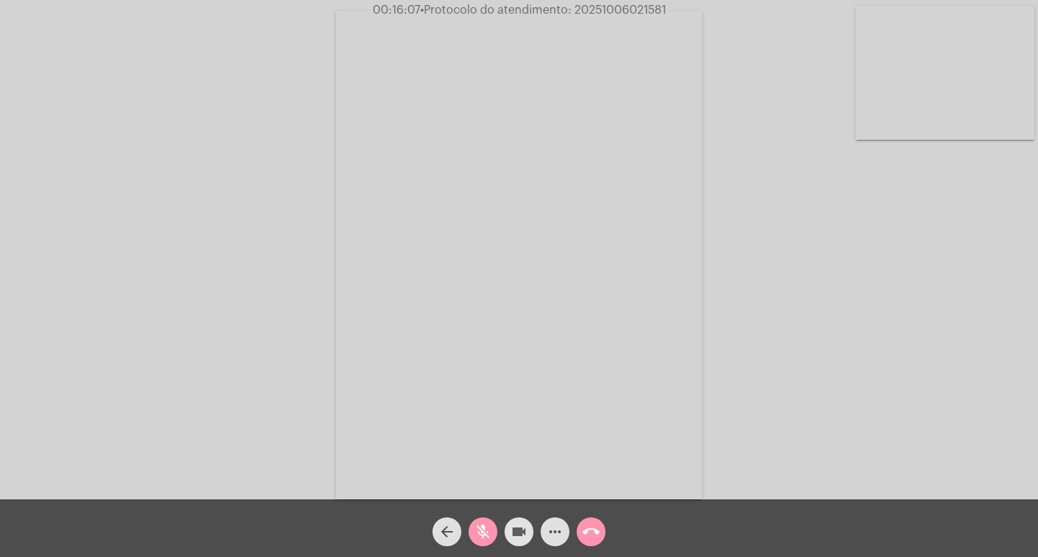
drag, startPoint x: 522, startPoint y: 533, endPoint x: 561, endPoint y: 453, distance: 88.6
click at [522, 533] on mat-icon "videocam" at bounding box center [518, 531] width 17 height 17
click at [470, 530] on button "mic_off" at bounding box center [482, 531] width 29 height 29
click at [518, 529] on mat-icon "videocam_off" at bounding box center [518, 531] width 17 height 17
click at [514, 532] on mat-icon "videocam" at bounding box center [518, 531] width 17 height 17
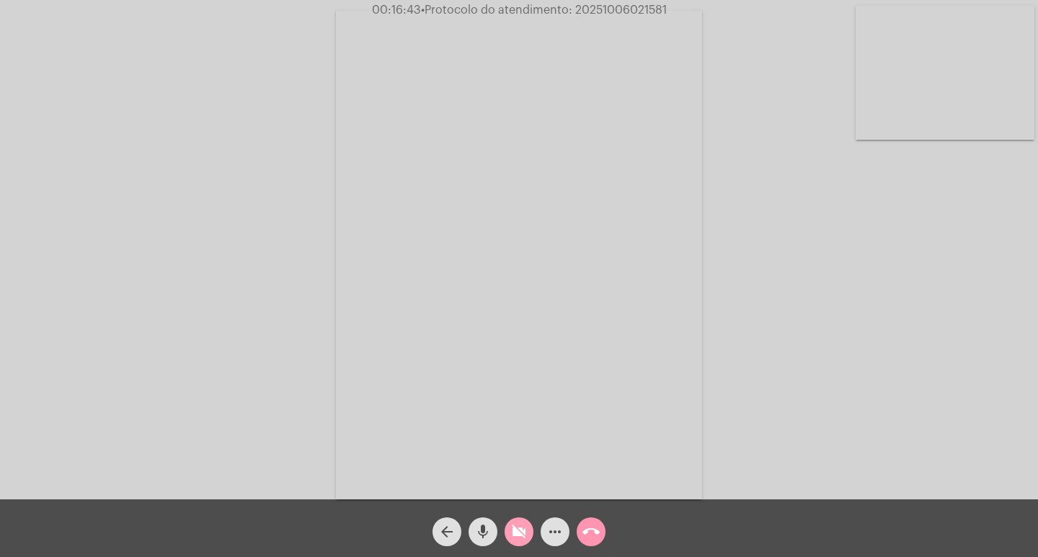
click at [465, 529] on div "mic" at bounding box center [483, 528] width 36 height 36
click at [483, 530] on mat-icon "mic_off" at bounding box center [482, 531] width 17 height 17
click at [520, 530] on mat-icon "videocam_off" at bounding box center [518, 531] width 17 height 17
click at [525, 530] on mat-icon "videocam" at bounding box center [518, 531] width 17 height 17
click at [481, 530] on mat-icon "mic" at bounding box center [482, 531] width 17 height 17
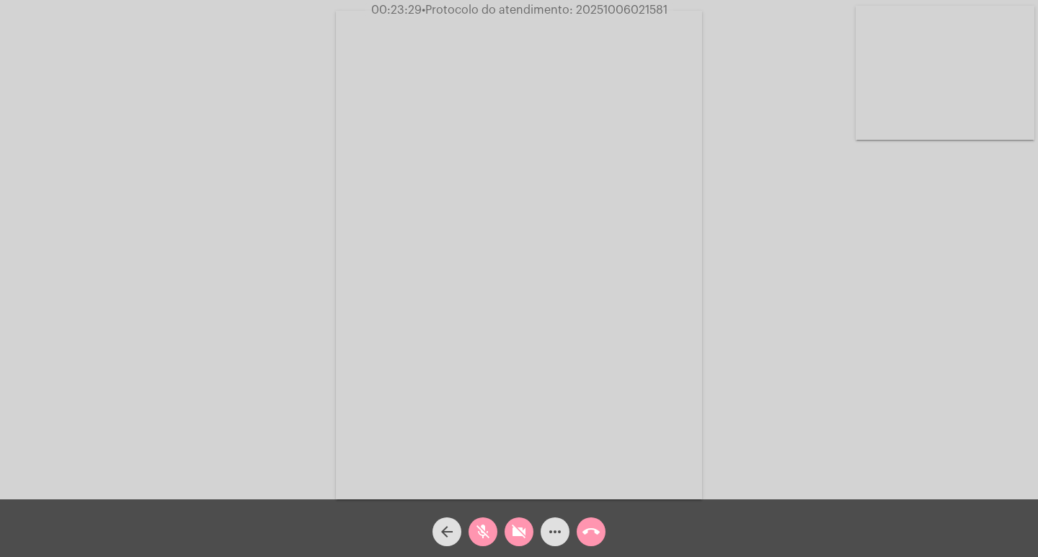
click at [482, 525] on mat-icon "mic_off" at bounding box center [482, 531] width 17 height 17
click at [515, 538] on mat-icon "videocam_off" at bounding box center [518, 531] width 17 height 17
click at [517, 533] on mat-icon "videocam" at bounding box center [518, 531] width 17 height 17
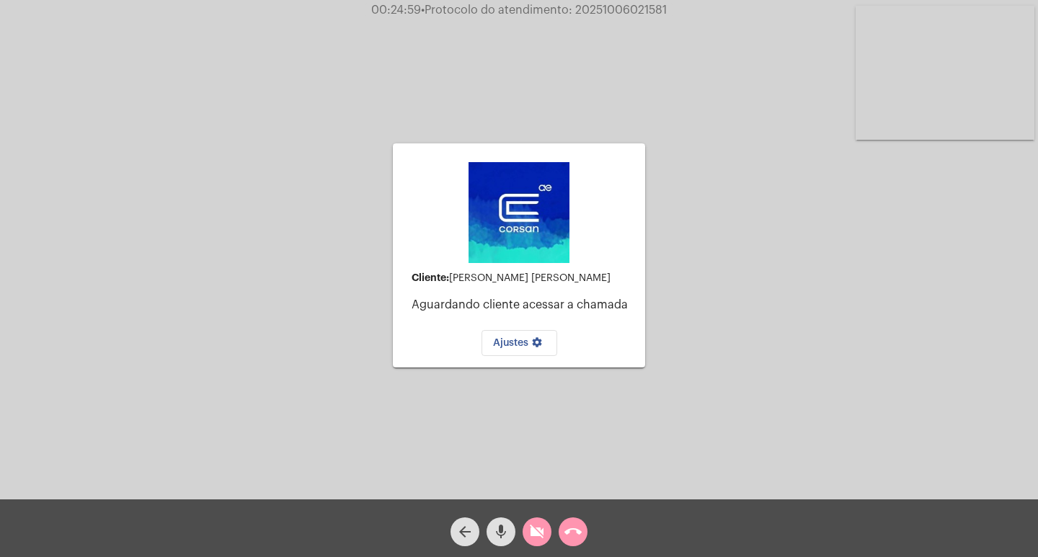
click at [481, 533] on div "arrow_back" at bounding box center [465, 528] width 36 height 36
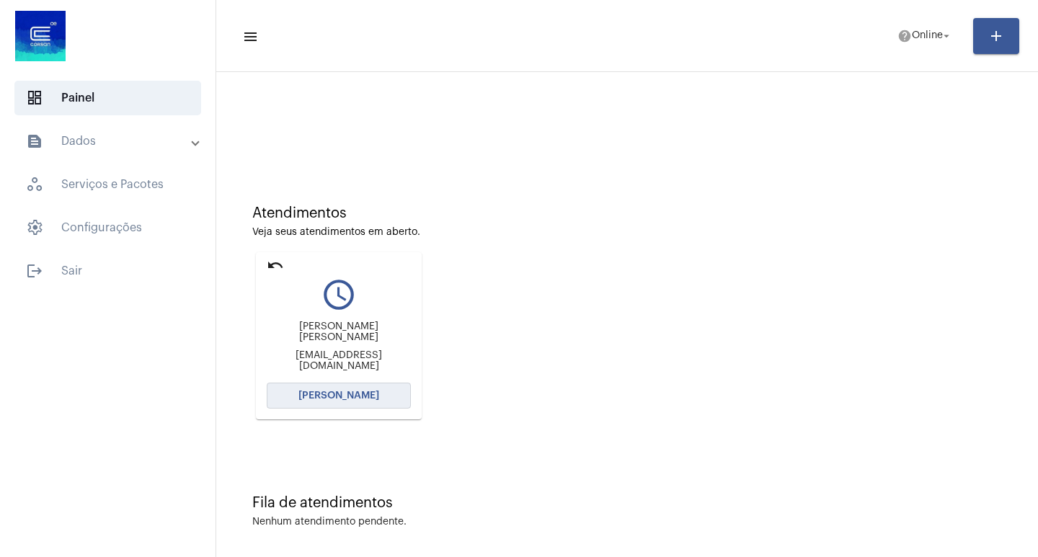
click at [354, 393] on span "[PERSON_NAME]" at bounding box center [338, 396] width 81 height 10
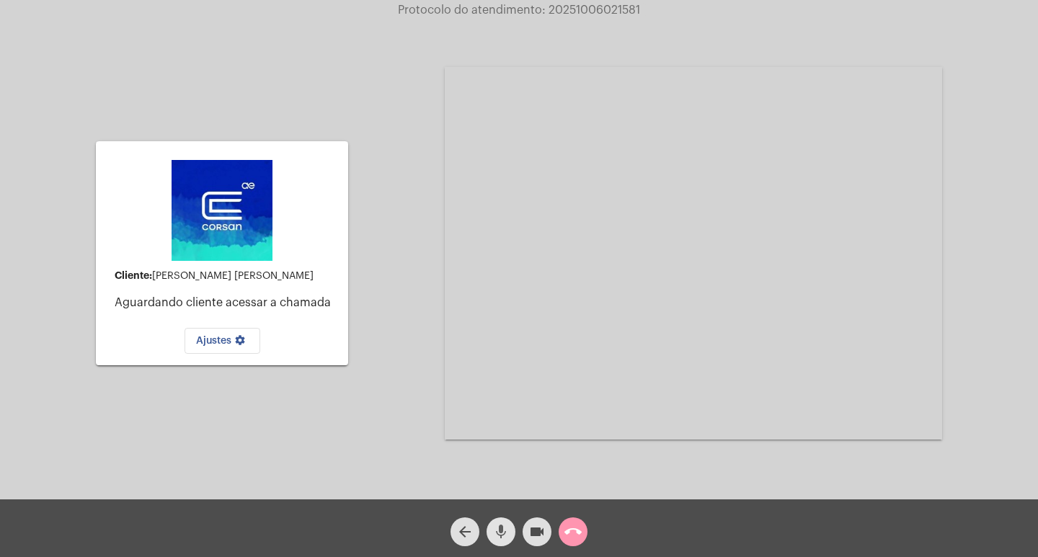
click at [497, 522] on span "mic" at bounding box center [500, 531] width 17 height 29
click at [530, 533] on mat-icon "videocam" at bounding box center [536, 531] width 17 height 17
click at [571, 528] on mat-icon "call_end" at bounding box center [572, 531] width 17 height 17
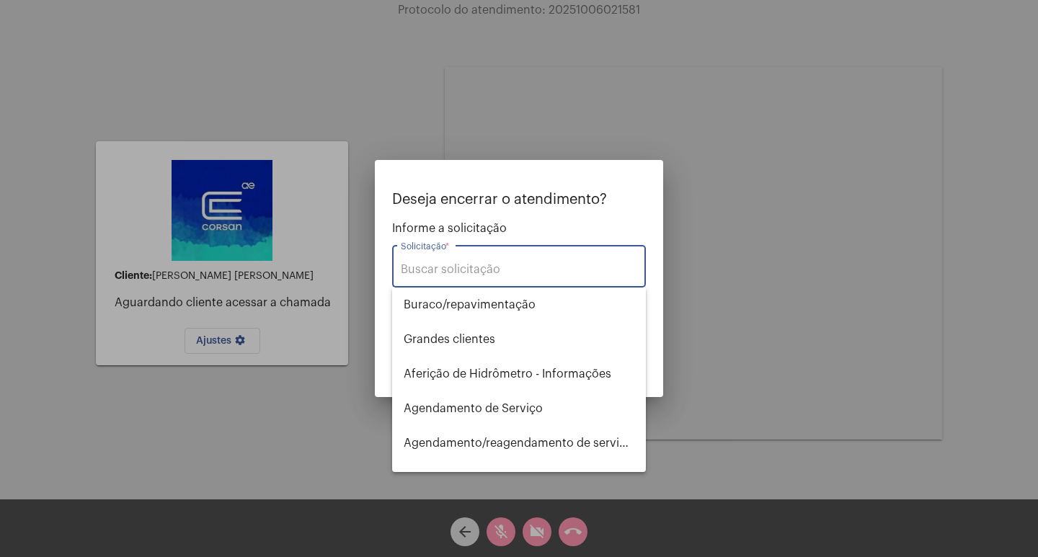
click at [530, 266] on input "Solicitação *" at bounding box center [519, 269] width 236 height 13
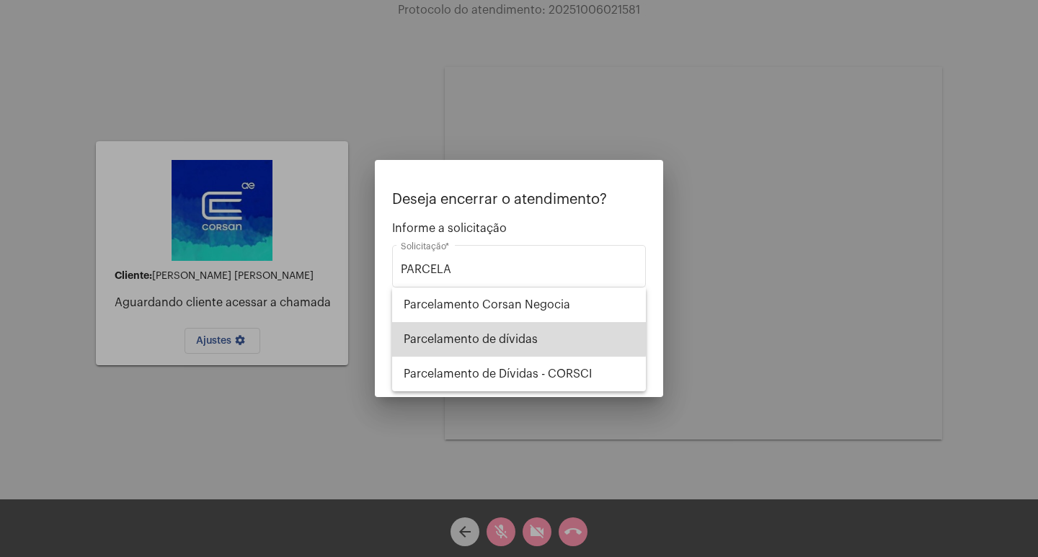
click at [496, 334] on span "Parcelamento de dívidas" at bounding box center [519, 339] width 231 height 35
type input "Parcelamento de dívidas"
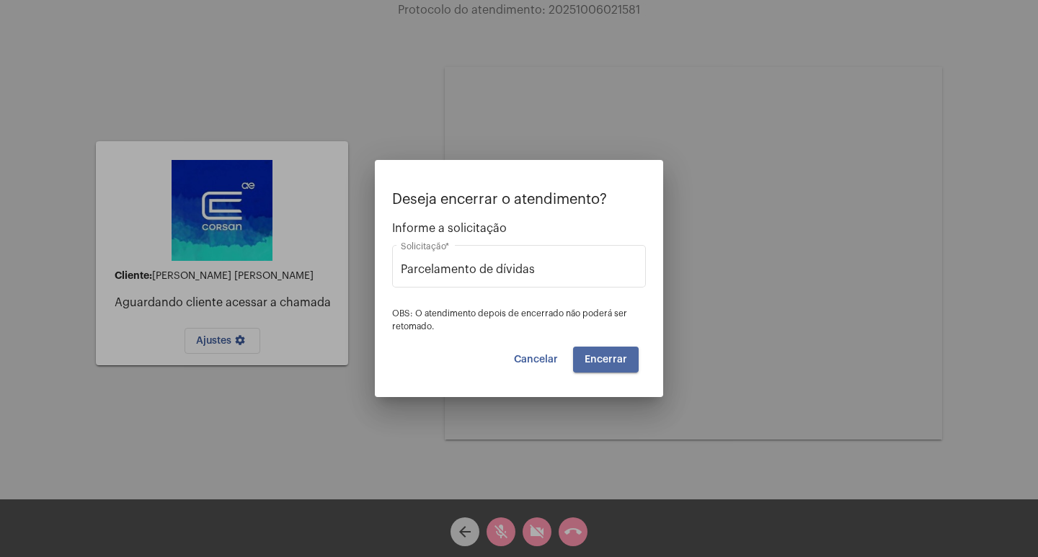
click at [611, 366] on button "Encerrar" at bounding box center [606, 360] width 66 height 26
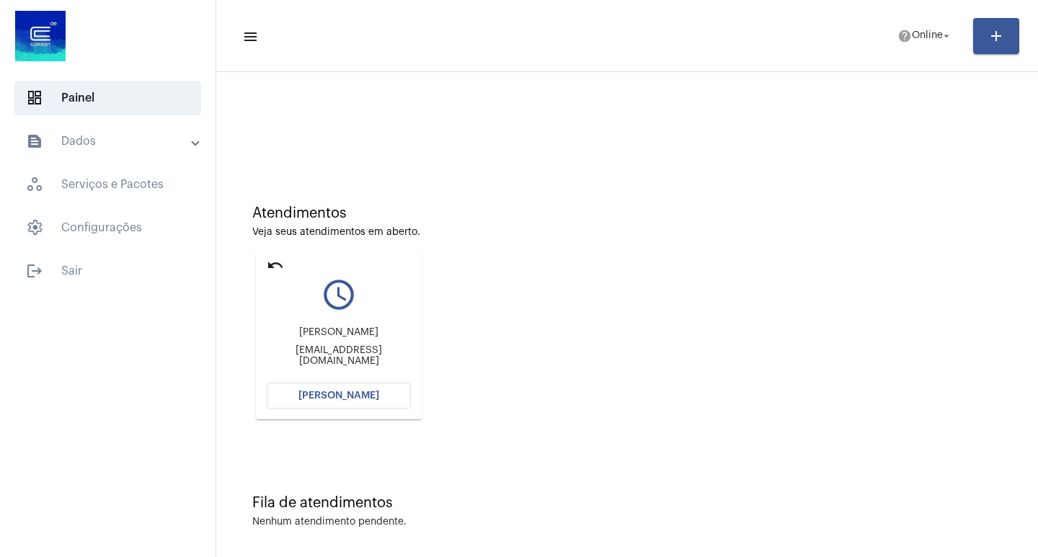
click at [327, 392] on span "[PERSON_NAME]" at bounding box center [338, 396] width 81 height 10
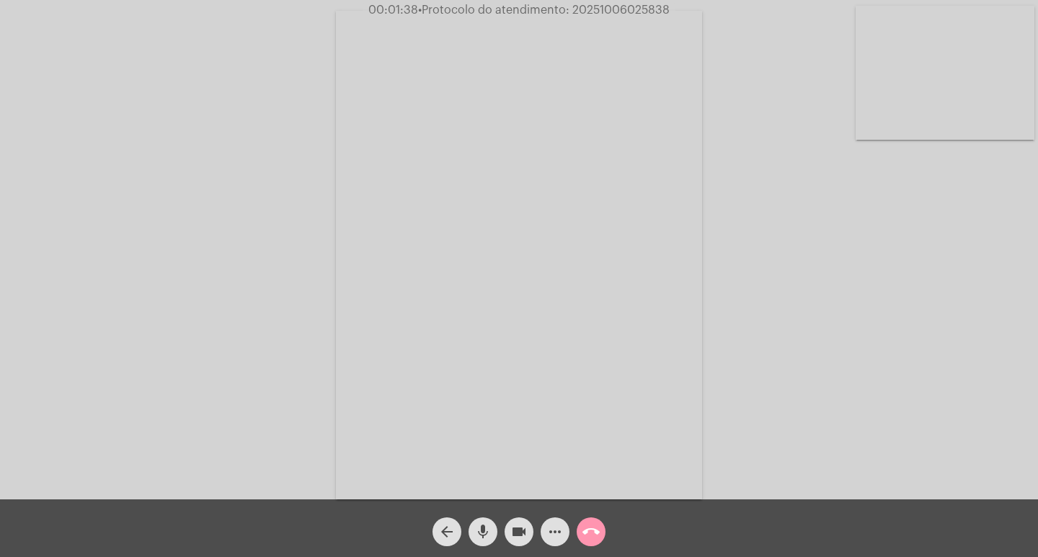
click at [634, 102] on video at bounding box center [519, 255] width 366 height 489
click at [331, 128] on video at bounding box center [241, 253] width 366 height 489
click at [489, 529] on mat-icon "mic" at bounding box center [482, 531] width 17 height 17
click at [486, 538] on mat-icon "mic_off" at bounding box center [482, 531] width 17 height 17
click at [520, 529] on mat-icon "videocam" at bounding box center [518, 531] width 17 height 17
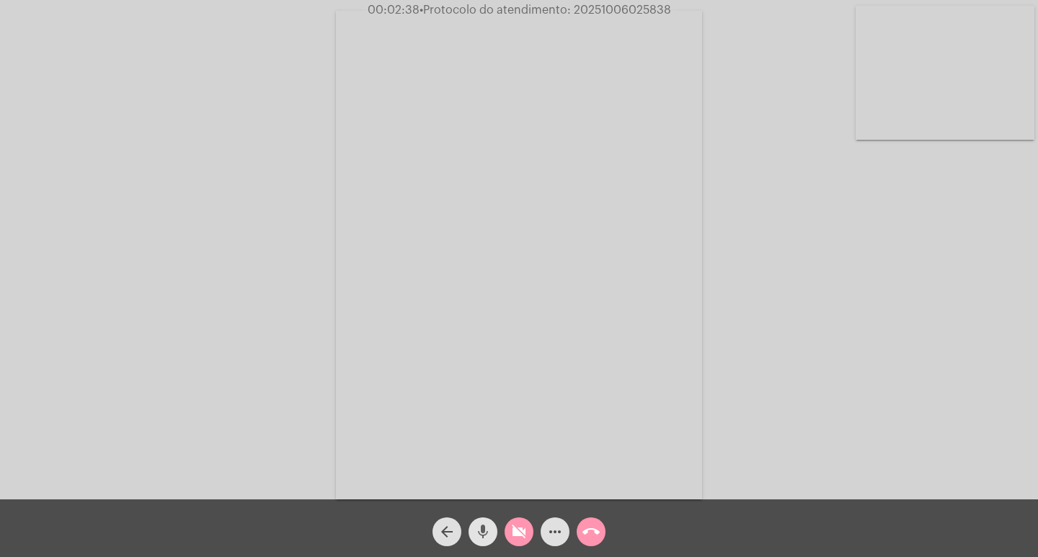
click at [487, 524] on mat-icon "mic" at bounding box center [482, 531] width 17 height 17
click at [515, 534] on mat-icon "videocam_off" at bounding box center [518, 531] width 17 height 17
click at [494, 530] on button "mic_off" at bounding box center [482, 531] width 29 height 29
click at [518, 531] on mat-icon "videocam" at bounding box center [518, 531] width 17 height 17
click at [484, 535] on mat-icon "mic" at bounding box center [482, 531] width 17 height 17
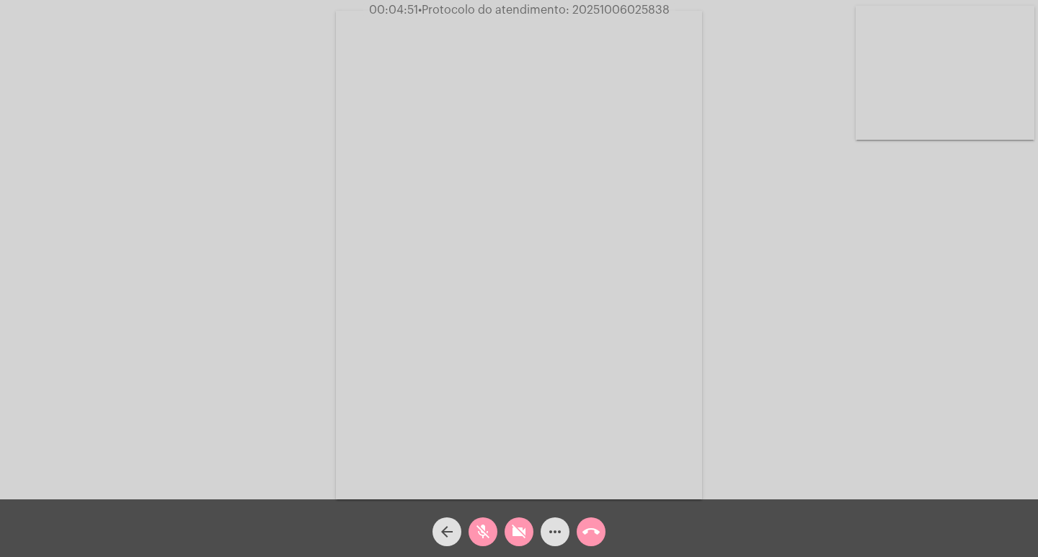
click at [484, 526] on mat-icon "mic_off" at bounding box center [482, 531] width 17 height 17
click at [517, 530] on mat-icon "videocam_off" at bounding box center [518, 531] width 17 height 17
click at [521, 530] on mat-icon "videocam" at bounding box center [518, 531] width 17 height 17
click at [482, 530] on mat-icon "mic" at bounding box center [482, 531] width 17 height 17
drag, startPoint x: 474, startPoint y: 536, endPoint x: 491, endPoint y: 543, distance: 18.5
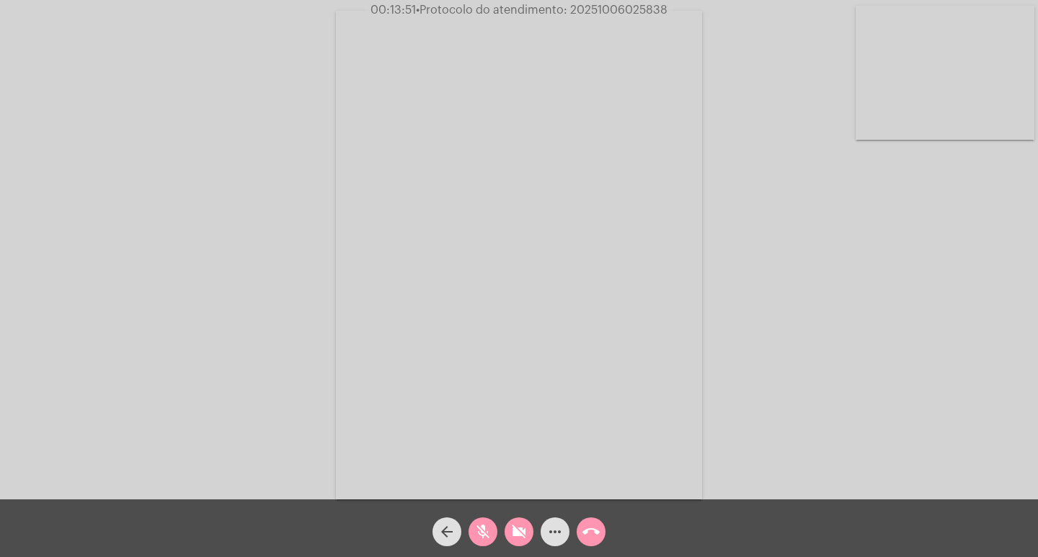
click at [476, 536] on mat-icon "mic_off" at bounding box center [482, 531] width 17 height 17
click at [522, 535] on mat-icon "videocam_off" at bounding box center [518, 531] width 17 height 17
click at [518, 535] on mat-icon "videocam" at bounding box center [518, 531] width 17 height 17
click at [486, 527] on mat-icon "mic" at bounding box center [482, 531] width 17 height 17
click at [472, 529] on button "mic_off" at bounding box center [482, 531] width 29 height 29
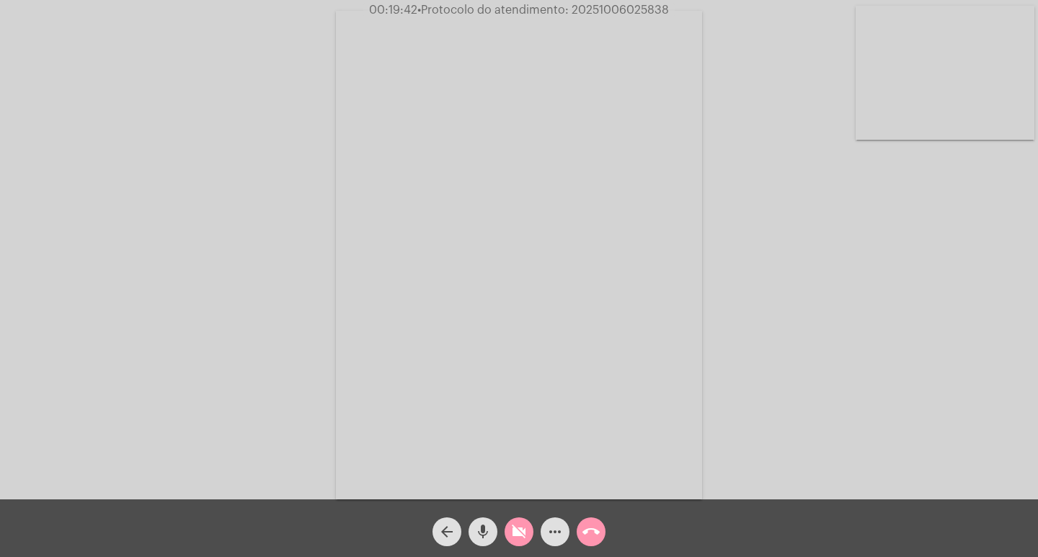
click at [501, 530] on div "videocam_off" at bounding box center [519, 528] width 36 height 36
click at [480, 533] on mat-icon "mic" at bounding box center [482, 531] width 17 height 17
click at [474, 534] on mat-icon "mic_off" at bounding box center [482, 531] width 17 height 17
click at [644, 9] on span "• Protocolo do atendimento: 20251006025838" at bounding box center [544, 10] width 251 height 12
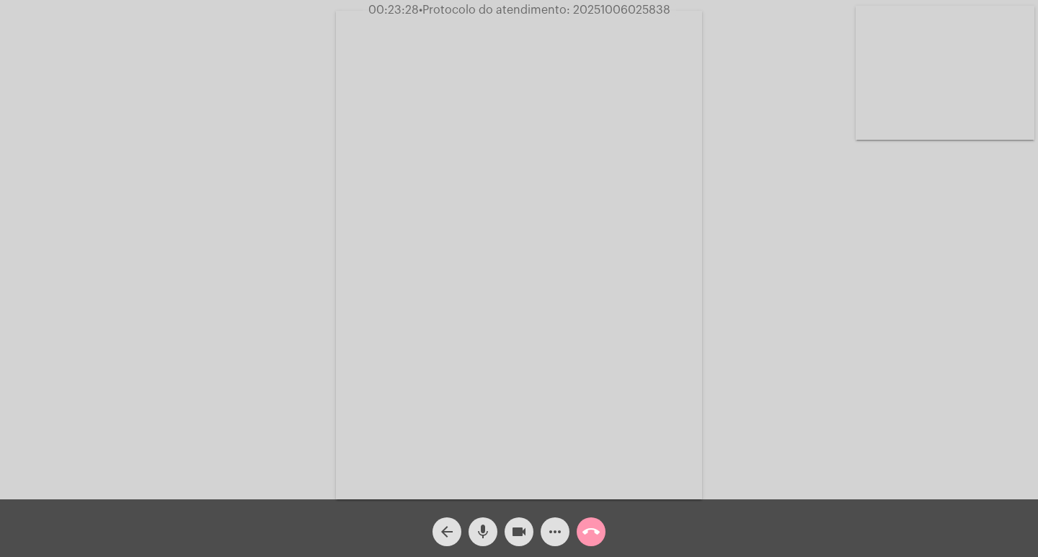
copy span "20251006025838"
click at [551, 527] on mat-icon "more_horiz" at bounding box center [554, 531] width 17 height 17
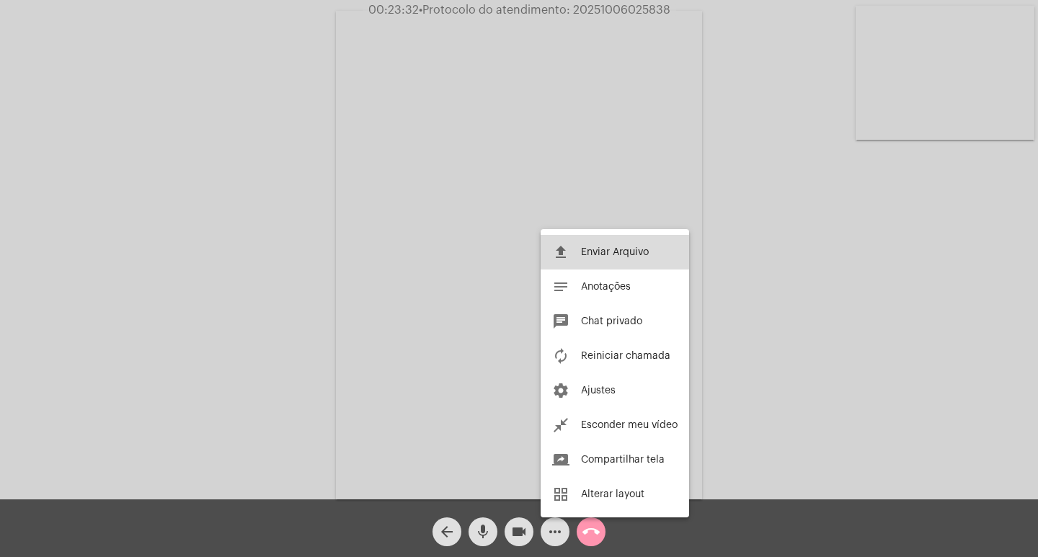
click at [634, 258] on button "file_upload Enviar Arquivo" at bounding box center [614, 252] width 148 height 35
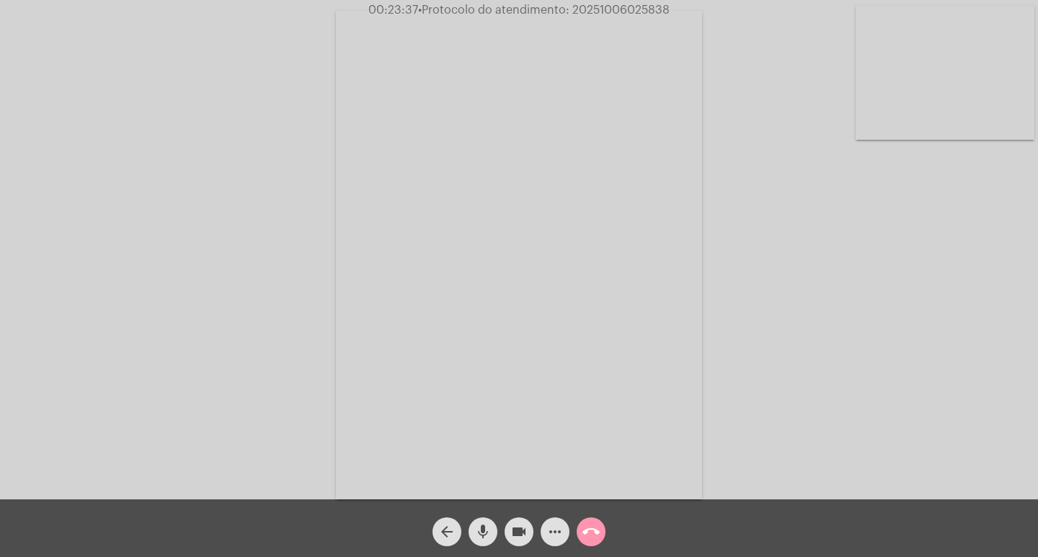
click at [556, 538] on mat-icon "more_horiz" at bounding box center [554, 531] width 17 height 17
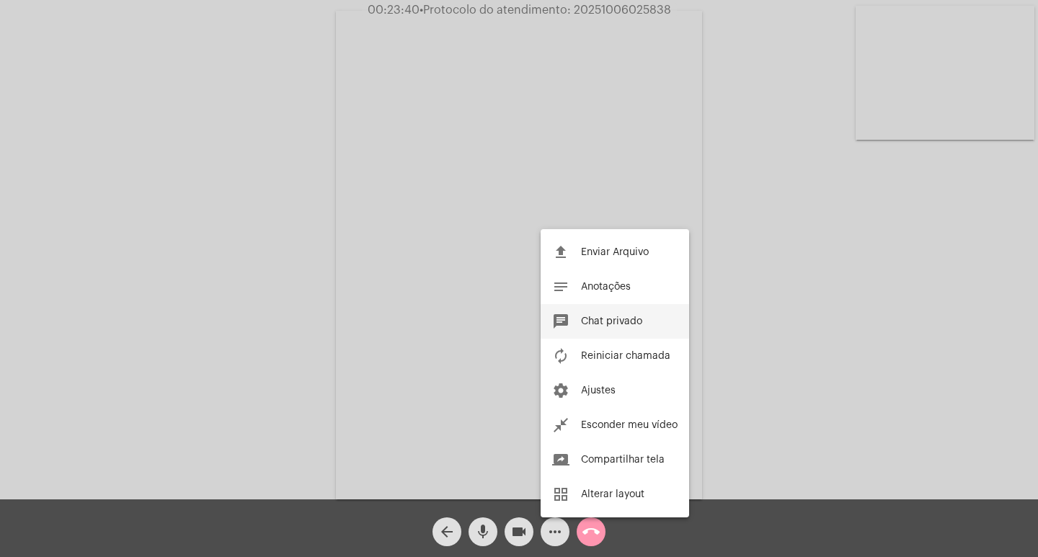
click at [618, 316] on button "chat Chat privado" at bounding box center [614, 321] width 148 height 35
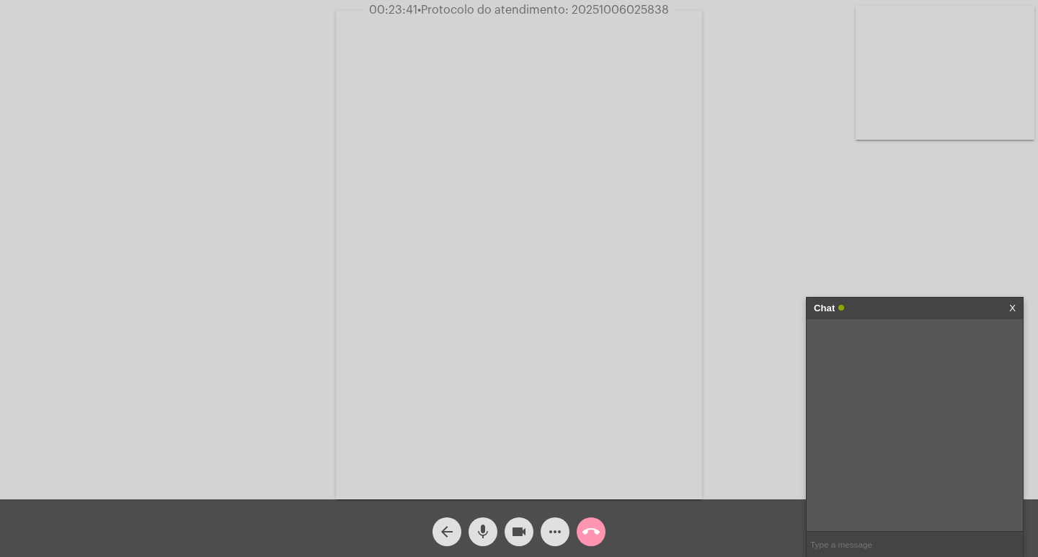
click at [829, 548] on input "text" at bounding box center [914, 544] width 216 height 25
paste input "20251006025838"
type input "prot: 20251006025838"
click at [515, 532] on mat-icon "videocam" at bounding box center [518, 531] width 17 height 17
click at [484, 531] on mat-icon "mic" at bounding box center [482, 531] width 17 height 17
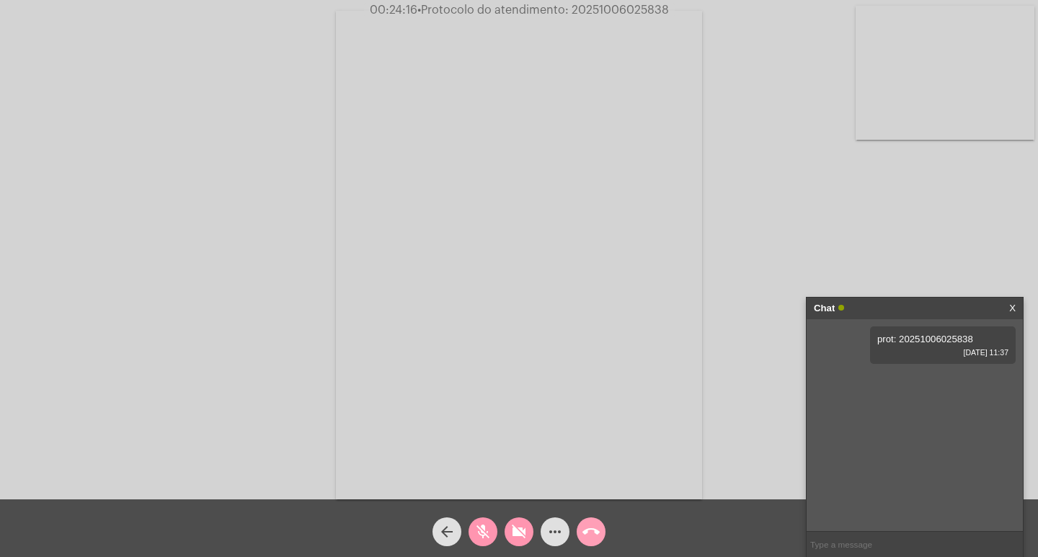
click at [593, 534] on mat-icon "call_end" at bounding box center [590, 531] width 17 height 17
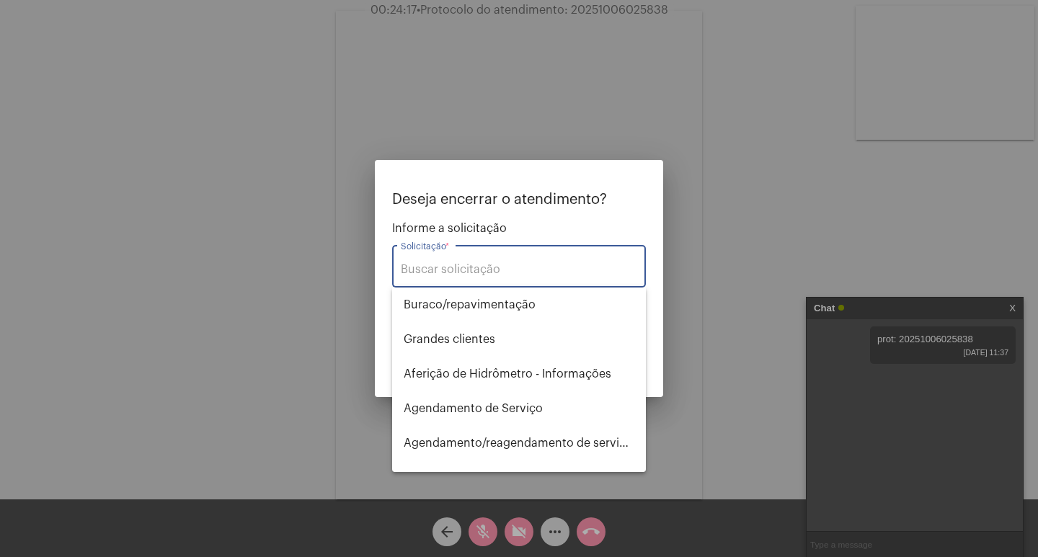
click at [517, 270] on input "Solicitação *" at bounding box center [519, 269] width 236 height 13
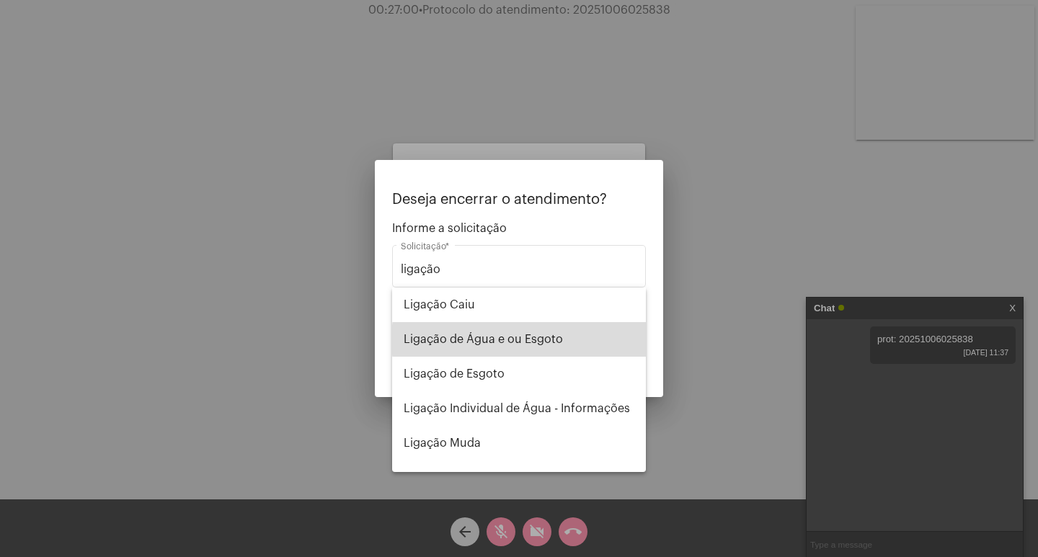
click at [533, 339] on span "Ligação de Água e ou Esgoto" at bounding box center [519, 339] width 231 height 35
type input "Ligação de Água e ou Esgoto"
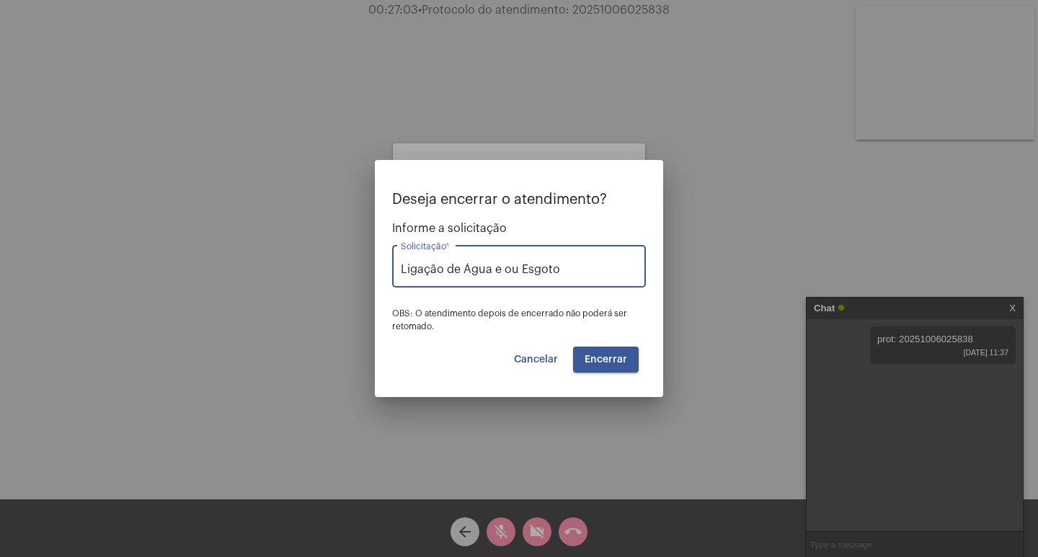
click at [618, 350] on button "Encerrar" at bounding box center [606, 360] width 66 height 26
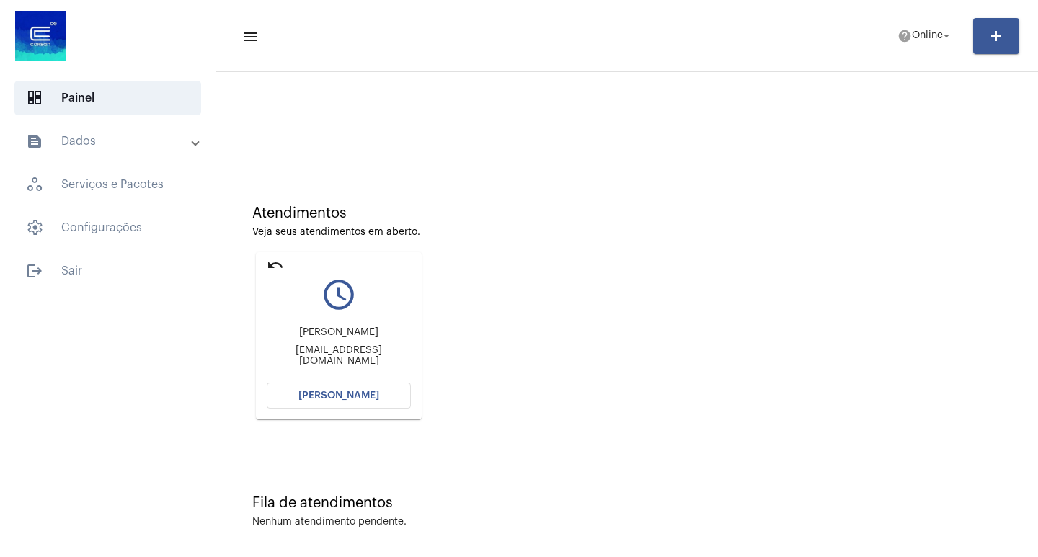
click at [362, 393] on span "[PERSON_NAME]" at bounding box center [338, 396] width 81 height 10
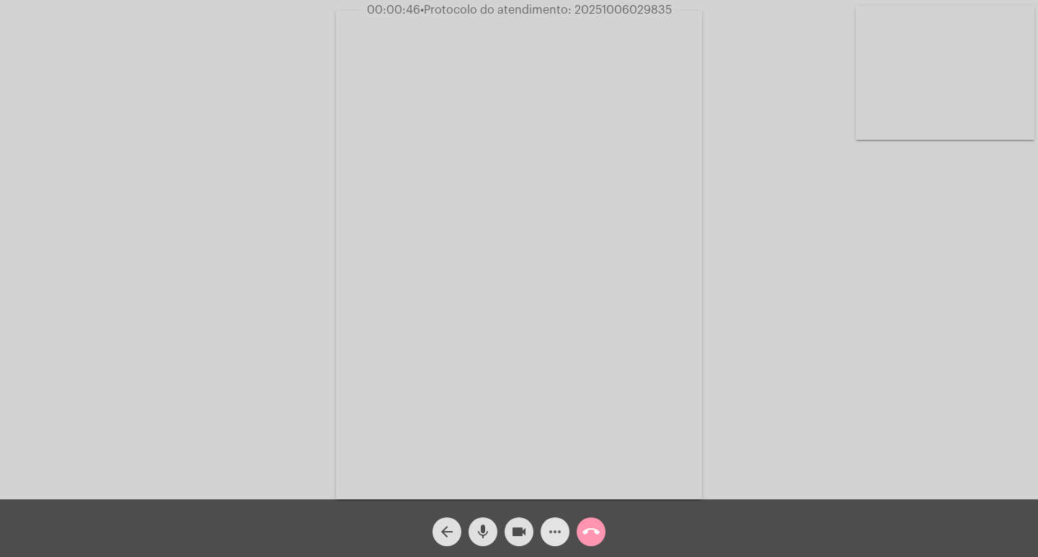
click at [561, 537] on mat-icon "more_horiz" at bounding box center [554, 531] width 17 height 17
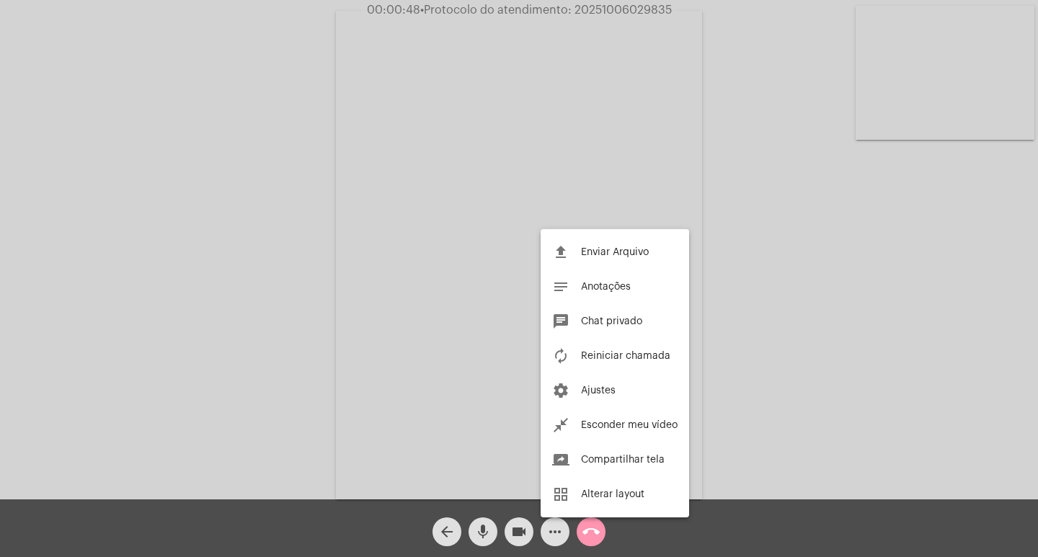
click at [341, 316] on div at bounding box center [519, 278] width 1038 height 557
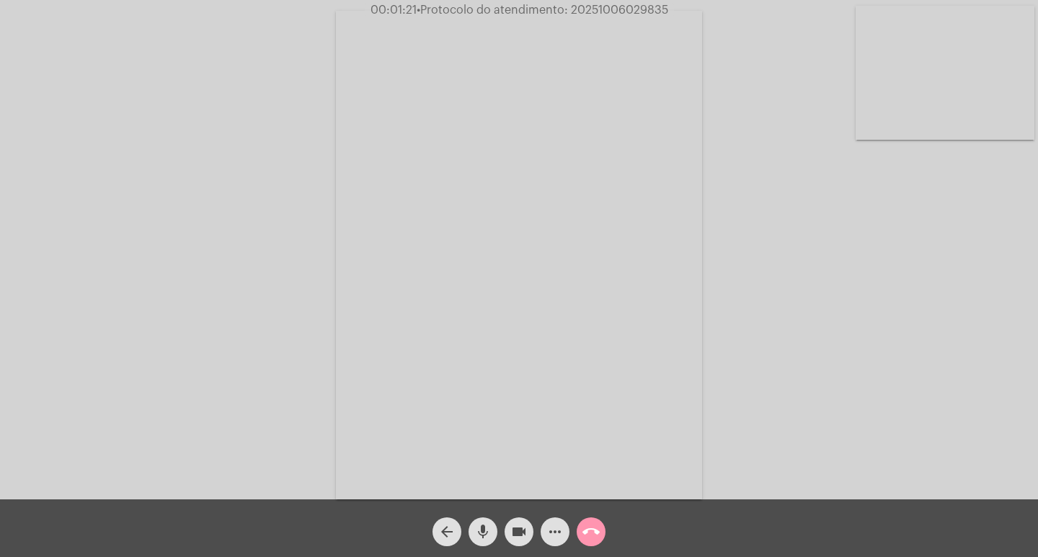
click at [631, 9] on span "• Protocolo do atendimento: 20251006029835" at bounding box center [542, 10] width 251 height 12
copy span "20251006029835"
click at [556, 534] on mat-icon "more_horiz" at bounding box center [554, 531] width 17 height 17
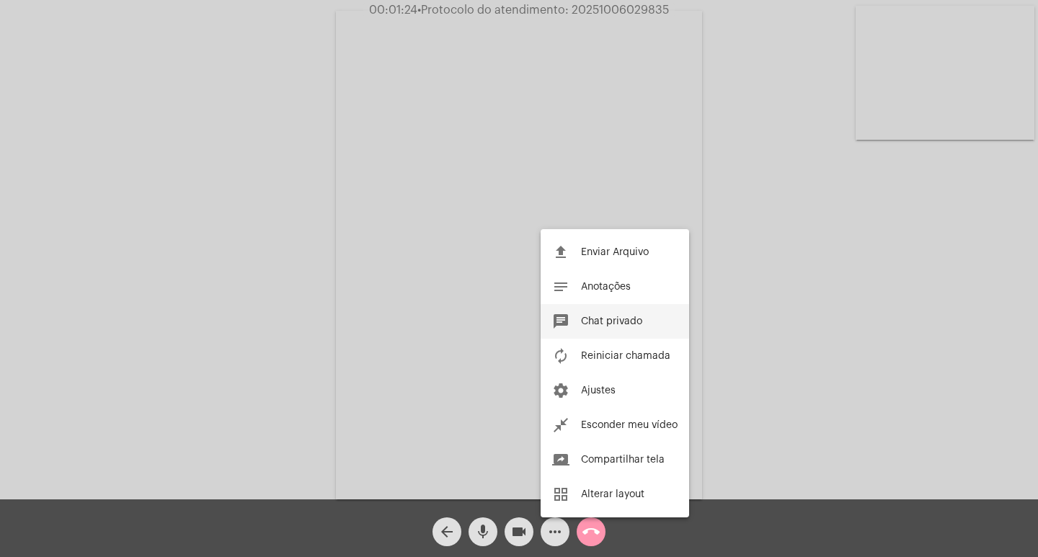
click at [590, 322] on span "Chat privado" at bounding box center [611, 321] width 61 height 10
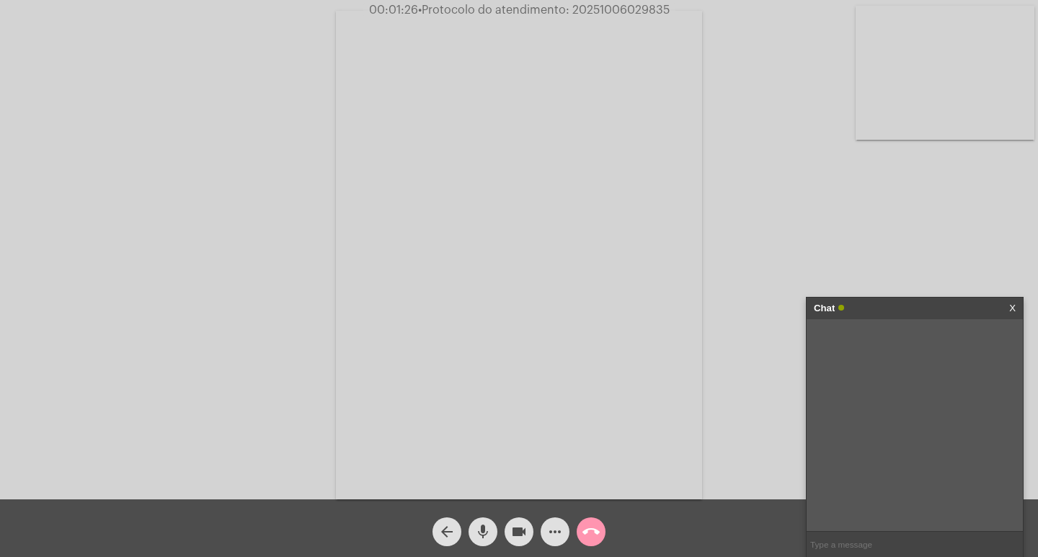
click at [852, 540] on input "text" at bounding box center [914, 544] width 216 height 25
paste input "20251006029835"
type input "protocolo: 20251006029835"
click at [481, 526] on mat-icon "mic" at bounding box center [482, 531] width 17 height 17
click at [515, 532] on mat-icon "videocam" at bounding box center [518, 531] width 17 height 17
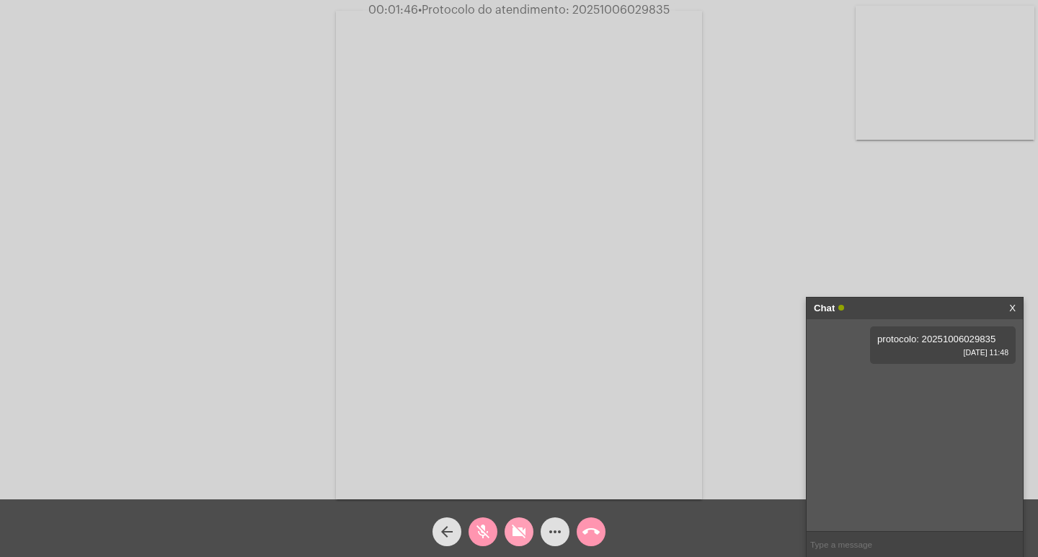
click at [516, 530] on mat-icon "videocam_off" at bounding box center [518, 531] width 17 height 17
click at [471, 530] on button "mic_off" at bounding box center [482, 531] width 29 height 29
click at [902, 386] on link "[URL][DOMAIN_NAME]" at bounding box center [902, 380] width 100 height 11
click at [478, 533] on mat-icon "mic" at bounding box center [482, 531] width 17 height 17
click at [524, 535] on mat-icon "videocam" at bounding box center [518, 531] width 17 height 17
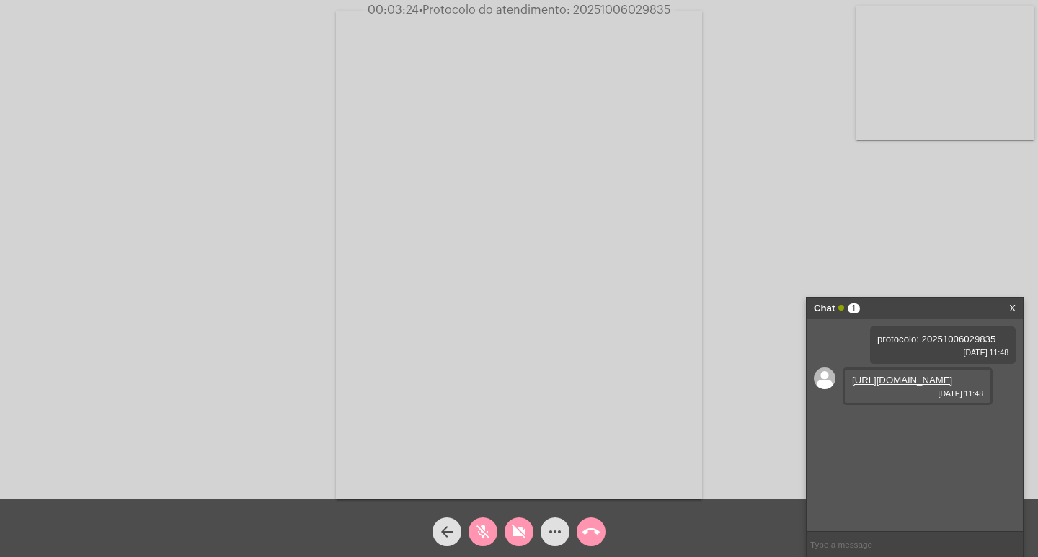
click at [512, 528] on mat-icon "videocam_off" at bounding box center [518, 531] width 17 height 17
click at [475, 533] on mat-icon "mic_off" at bounding box center [482, 531] width 17 height 17
click at [904, 427] on link "[URL][DOMAIN_NAME]" at bounding box center [902, 421] width 100 height 11
click at [741, 447] on div "Acessando Câmera e Microfone..." at bounding box center [518, 253] width 1035 height 499
click at [476, 522] on span "mic" at bounding box center [482, 531] width 17 height 29
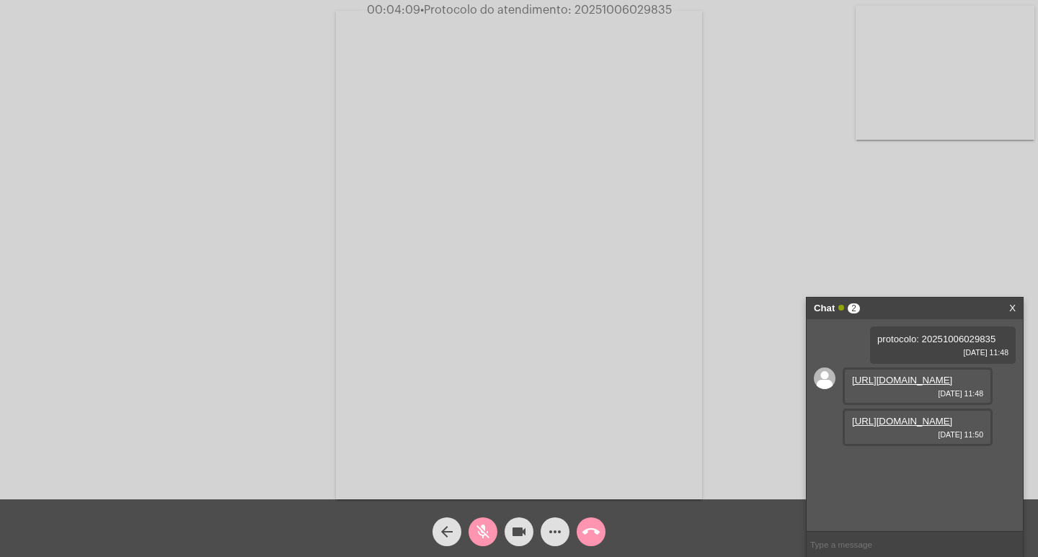
click at [476, 522] on span "mic_off" at bounding box center [482, 531] width 17 height 29
click at [515, 535] on mat-icon "videocam" at bounding box center [518, 531] width 17 height 17
click at [475, 533] on mat-icon "mic" at bounding box center [482, 531] width 17 height 17
click at [910, 427] on link "[URL][DOMAIN_NAME]" at bounding box center [902, 421] width 100 height 11
click at [522, 528] on mat-icon "videocam_off" at bounding box center [518, 531] width 17 height 17
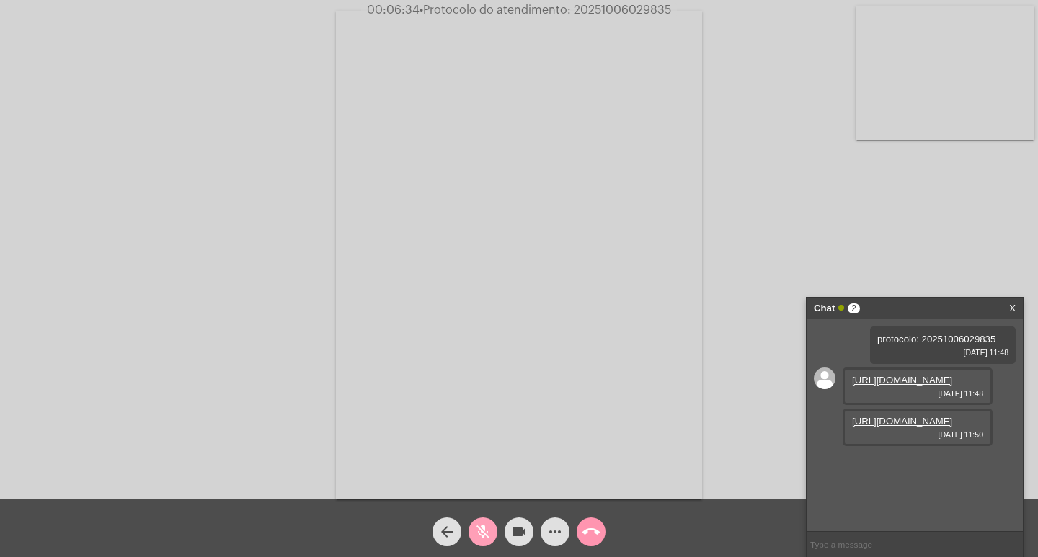
click at [484, 540] on mat-icon "mic_off" at bounding box center [482, 531] width 17 height 17
click at [913, 468] on link "[URL][DOMAIN_NAME]" at bounding box center [902, 462] width 100 height 11
click at [484, 523] on mat-icon "mic" at bounding box center [482, 531] width 17 height 17
click at [471, 528] on button "mic_off" at bounding box center [482, 531] width 29 height 29
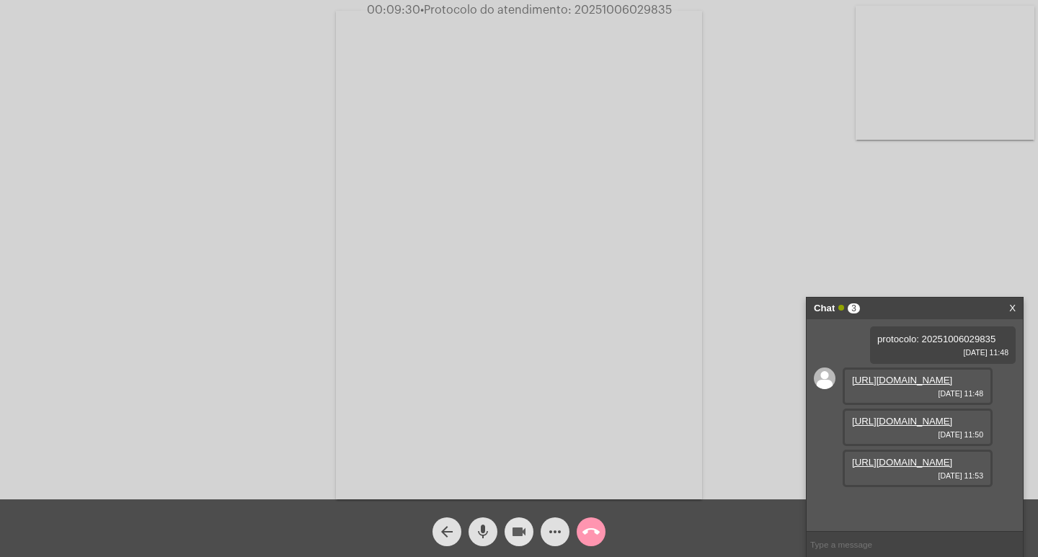
click at [520, 533] on mat-icon "videocam" at bounding box center [518, 531] width 17 height 17
click at [476, 528] on mat-icon "mic" at bounding box center [482, 531] width 17 height 17
drag, startPoint x: 514, startPoint y: 530, endPoint x: 504, endPoint y: 532, distance: 9.5
click at [515, 530] on mat-icon "videocam_off" at bounding box center [518, 531] width 17 height 17
click at [481, 527] on mat-icon "mic_off" at bounding box center [482, 531] width 17 height 17
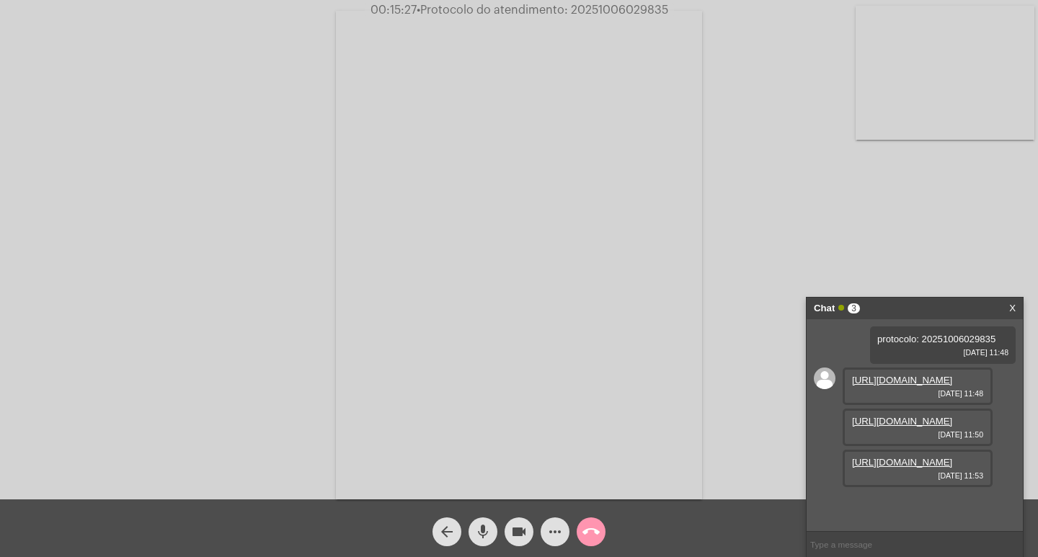
click at [519, 531] on mat-icon "videocam" at bounding box center [518, 531] width 17 height 17
click at [490, 533] on mat-icon "mic" at bounding box center [482, 531] width 17 height 17
click at [477, 530] on mat-icon "mic_off" at bounding box center [482, 531] width 17 height 17
click at [523, 536] on mat-icon "videocam_off" at bounding box center [518, 531] width 17 height 17
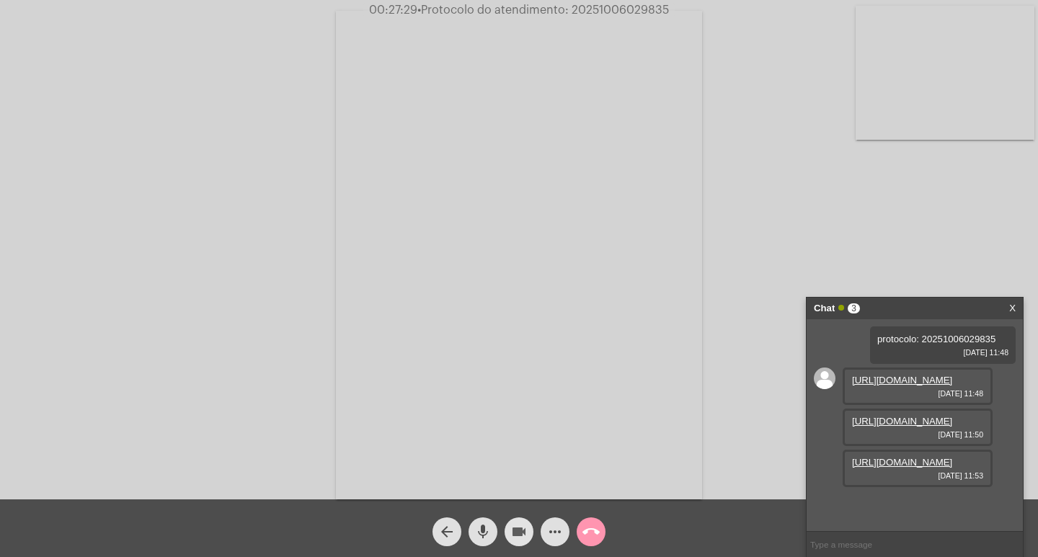
click at [515, 527] on mat-icon "videocam" at bounding box center [518, 531] width 17 height 17
click at [481, 532] on mat-icon "mic" at bounding box center [482, 531] width 17 height 17
click at [481, 540] on mat-icon "mic_off" at bounding box center [482, 531] width 17 height 17
click at [508, 535] on button "videocam_off" at bounding box center [518, 531] width 29 height 29
click at [520, 530] on mat-icon "videocam" at bounding box center [518, 531] width 17 height 17
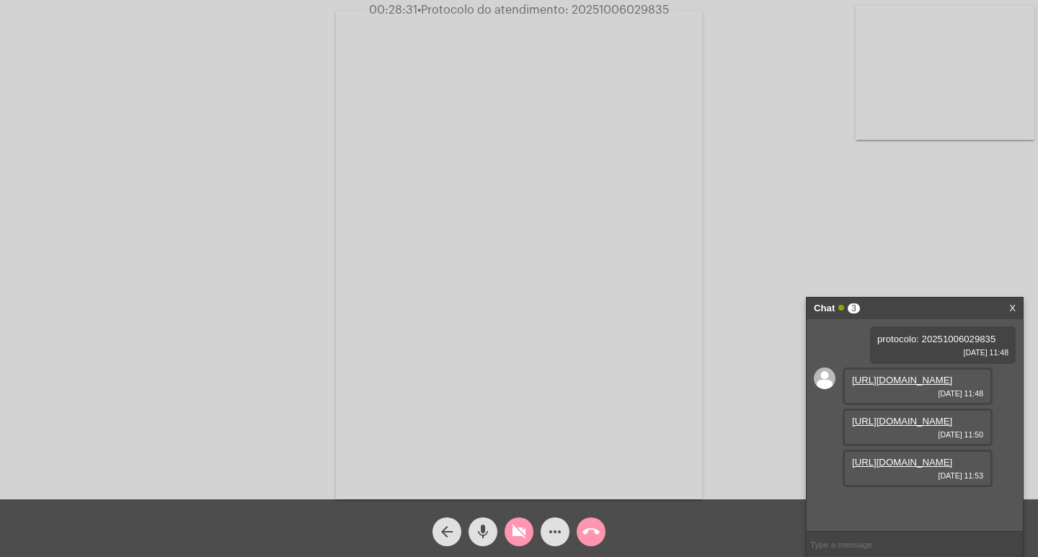
click at [484, 530] on mat-icon "mic" at bounding box center [482, 531] width 17 height 17
click at [486, 538] on mat-icon "mic_off" at bounding box center [482, 531] width 17 height 17
click at [527, 536] on mat-icon "videocam_off" at bounding box center [518, 531] width 17 height 17
click at [480, 527] on mat-icon "mic" at bounding box center [482, 531] width 17 height 17
click at [522, 531] on mat-icon "videocam" at bounding box center [518, 531] width 17 height 17
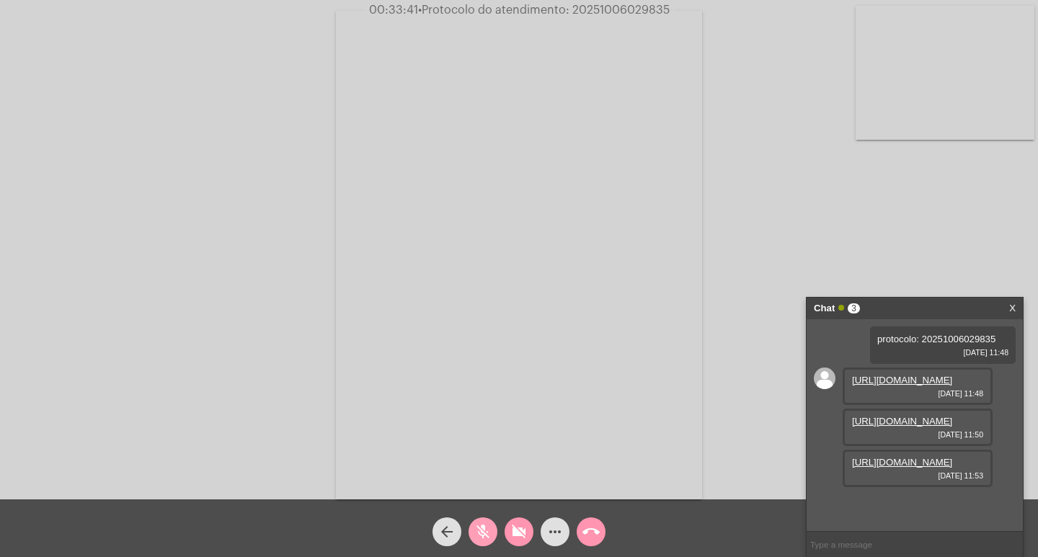
click at [491, 527] on mat-icon "mic_off" at bounding box center [482, 531] width 17 height 17
click at [512, 527] on mat-icon "videocam_off" at bounding box center [518, 531] width 17 height 17
click at [207, 78] on div "Acessando Câmera e Microfone..." at bounding box center [518, 253] width 1035 height 499
click at [505, 535] on button "videocam" at bounding box center [518, 531] width 29 height 29
click at [492, 532] on button "mic" at bounding box center [482, 531] width 29 height 29
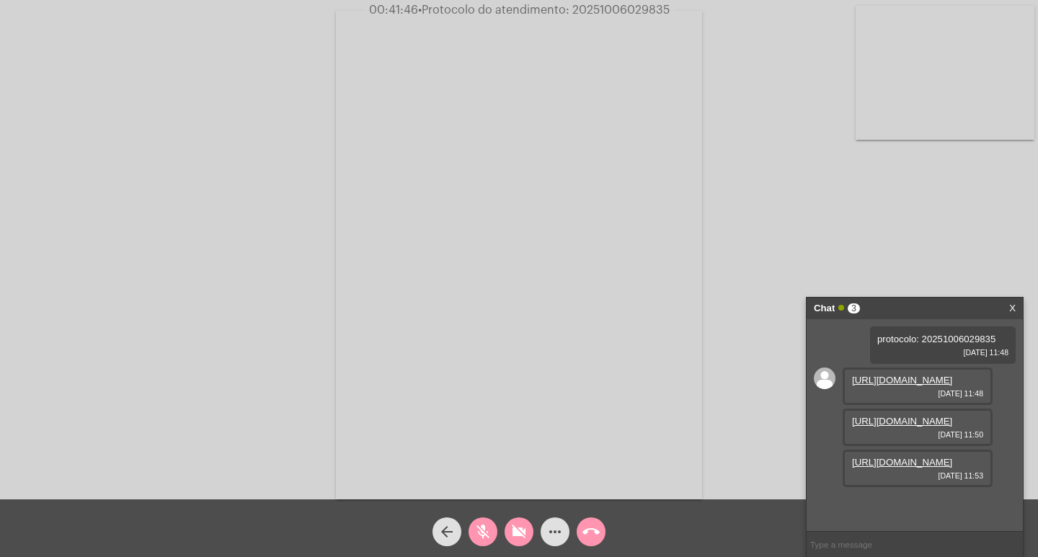
click at [484, 527] on mat-icon "mic_off" at bounding box center [482, 531] width 17 height 17
click at [483, 521] on span "mic" at bounding box center [482, 531] width 17 height 29
click at [484, 530] on mat-icon "mic_off" at bounding box center [482, 531] width 17 height 17
click at [491, 529] on mat-icon "mic" at bounding box center [482, 531] width 17 height 17
click at [488, 530] on mat-icon "mic_off" at bounding box center [482, 531] width 17 height 17
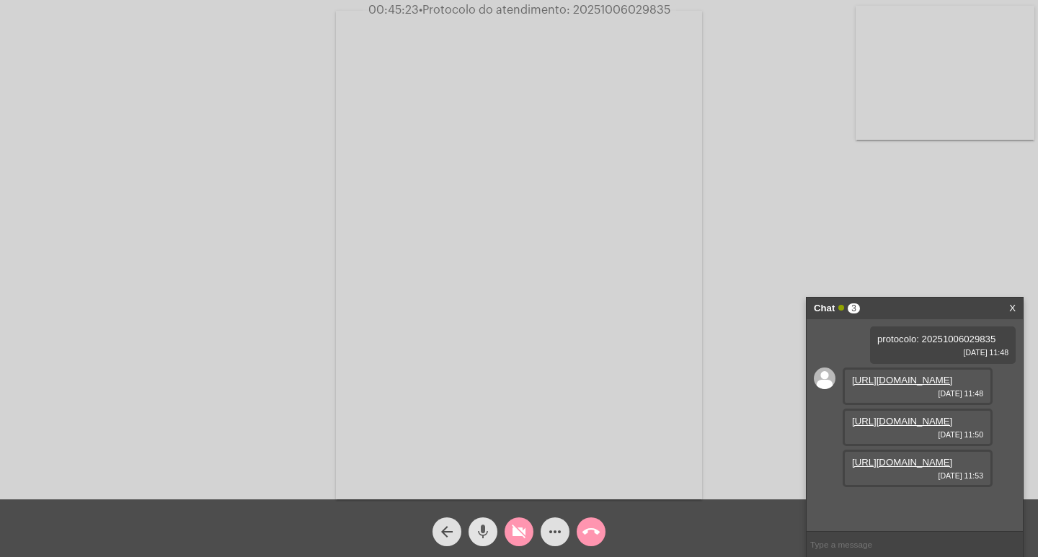
click at [485, 525] on mat-icon "mic" at bounding box center [482, 531] width 17 height 17
click at [484, 528] on mat-icon "mic_off" at bounding box center [482, 531] width 17 height 17
click at [484, 528] on mat-icon "mic" at bounding box center [482, 531] width 17 height 17
click at [487, 530] on mat-icon "mic_off" at bounding box center [482, 531] width 17 height 17
click at [478, 533] on mat-icon "mic" at bounding box center [482, 531] width 17 height 17
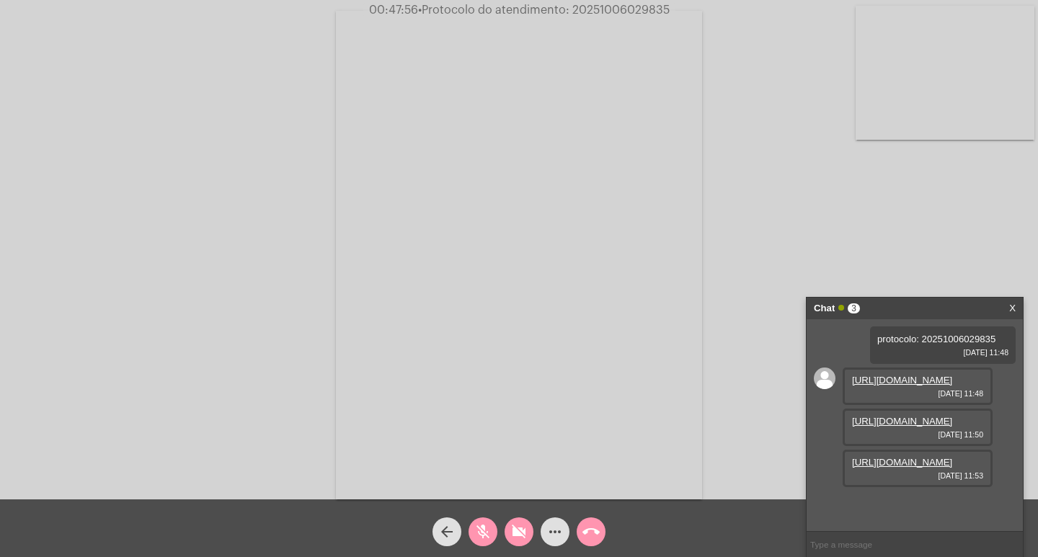
click at [490, 526] on mat-icon "mic_off" at bounding box center [482, 531] width 17 height 17
click at [484, 530] on mat-icon "mic" at bounding box center [482, 531] width 17 height 17
click at [479, 533] on mat-icon "mic_off" at bounding box center [482, 531] width 17 height 17
click at [517, 534] on mat-icon "videocam_off" at bounding box center [518, 531] width 17 height 17
click at [486, 533] on mat-icon "mic" at bounding box center [482, 531] width 17 height 17
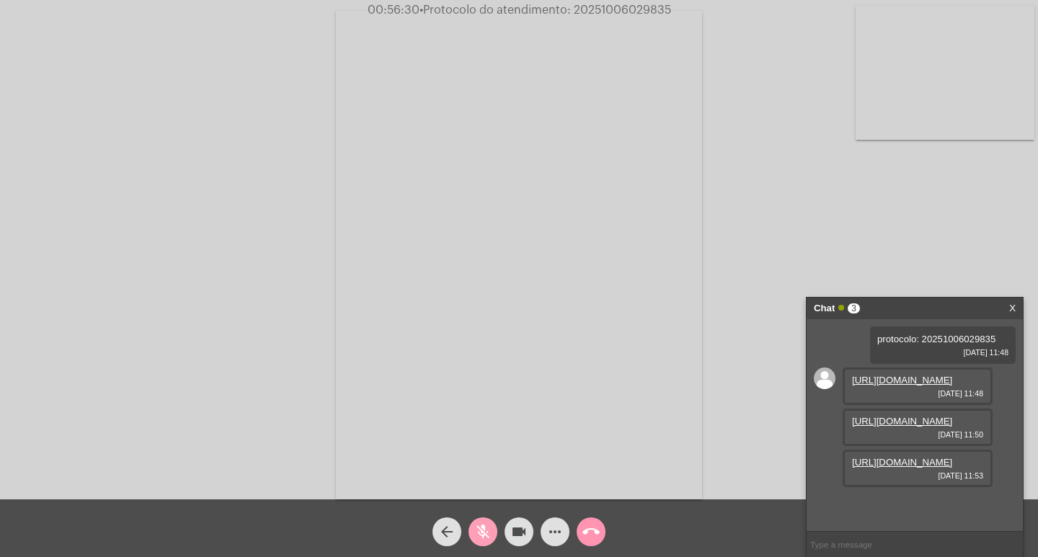
click at [481, 533] on mat-icon "mic_off" at bounding box center [482, 531] width 17 height 17
click at [518, 534] on mat-icon "videocam" at bounding box center [518, 531] width 17 height 17
click at [487, 535] on mat-icon "mic" at bounding box center [482, 531] width 17 height 17
click at [487, 539] on mat-icon "mic_off" at bounding box center [482, 531] width 17 height 17
click at [516, 536] on mat-icon "videocam_off" at bounding box center [518, 531] width 17 height 17
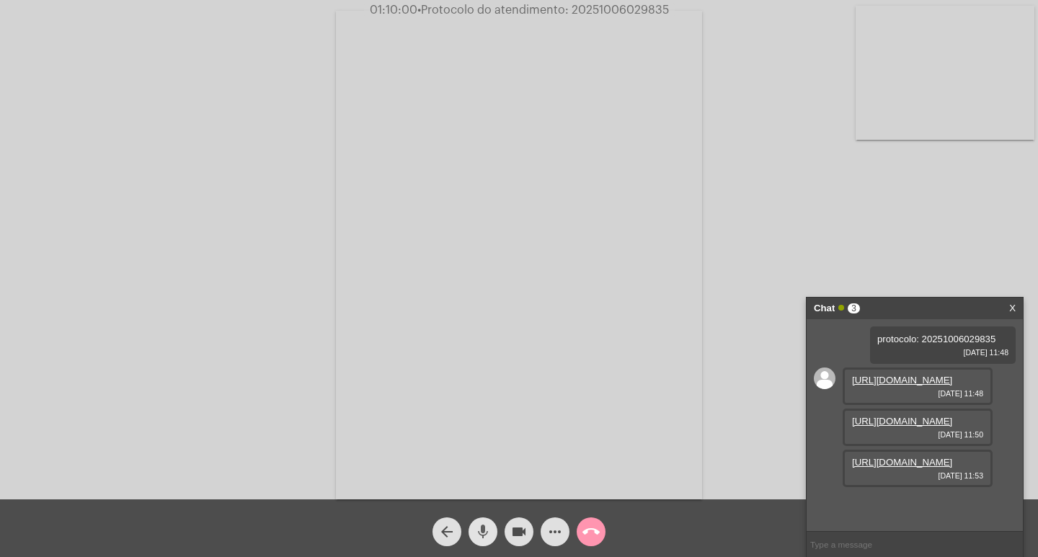
click at [474, 534] on mat-icon "mic" at bounding box center [482, 531] width 17 height 17
click at [472, 535] on button "mic_off" at bounding box center [482, 531] width 29 height 29
click at [516, 533] on mat-icon "videocam" at bounding box center [518, 531] width 17 height 17
click at [516, 533] on mat-icon "videocam_off" at bounding box center [518, 531] width 17 height 17
click at [516, 533] on mat-icon "videocam" at bounding box center [518, 531] width 17 height 17
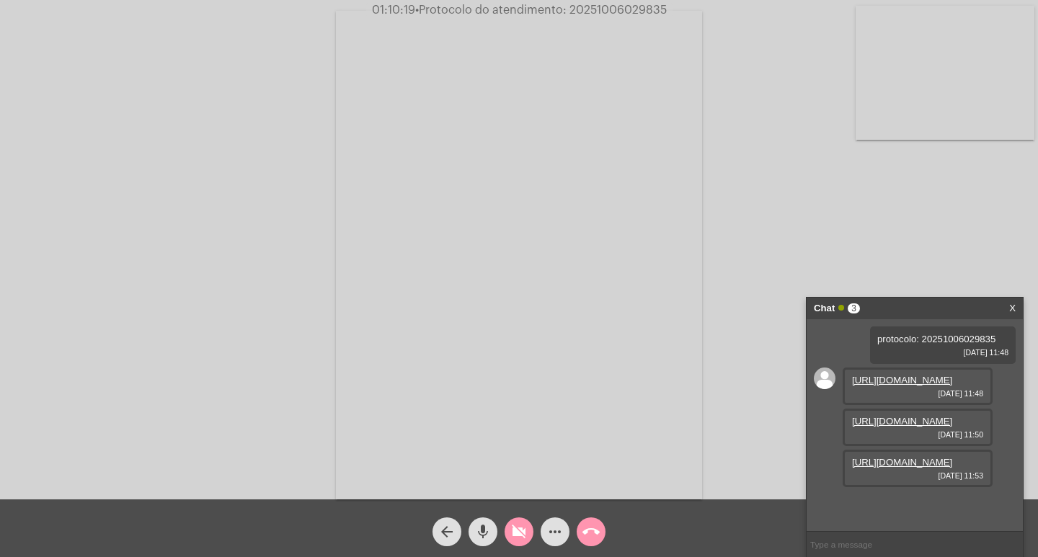
click at [485, 536] on mat-icon "mic" at bounding box center [482, 531] width 17 height 17
click at [589, 535] on mat-icon "call_end" at bounding box center [590, 531] width 17 height 17
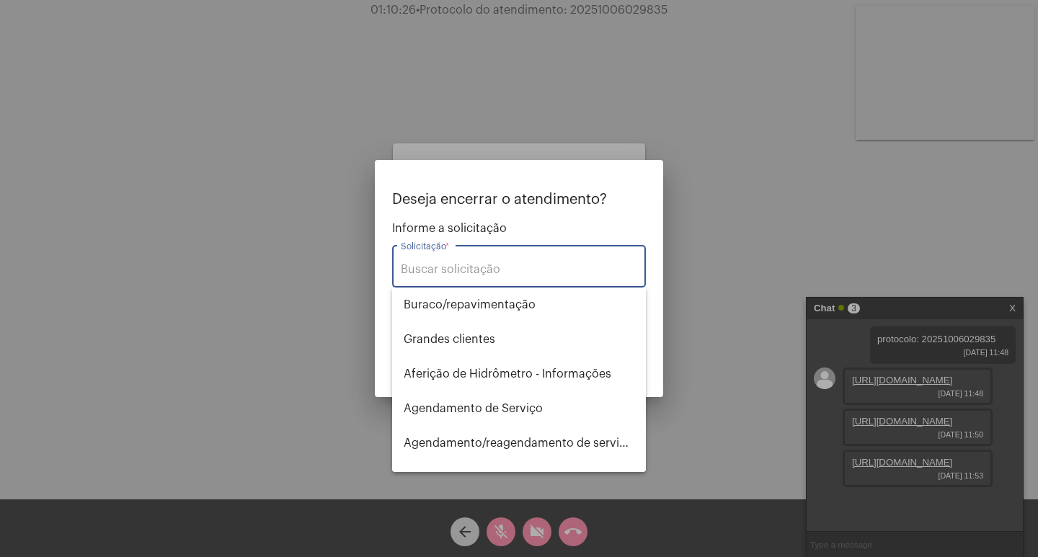
click at [535, 274] on input "Solicitação *" at bounding box center [519, 269] width 236 height 13
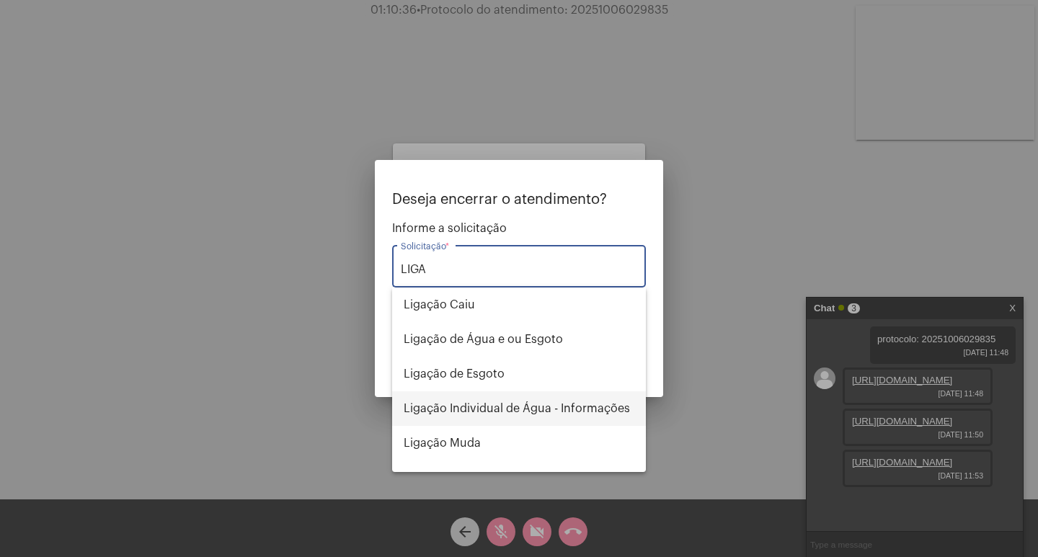
click at [466, 405] on span "Ligação Individual de Água - Informações" at bounding box center [519, 408] width 231 height 35
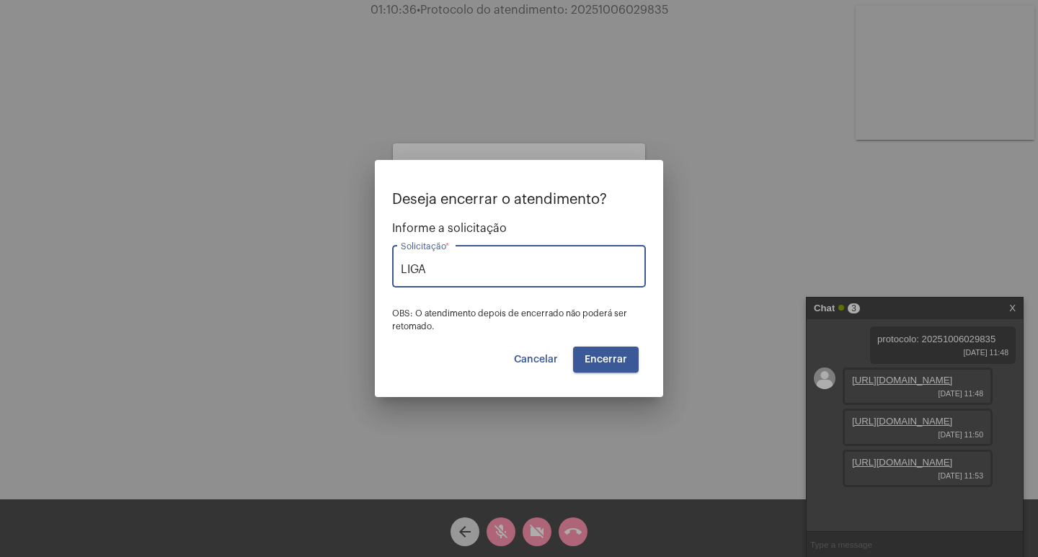
type input "Ligação Individual de Água - Informações"
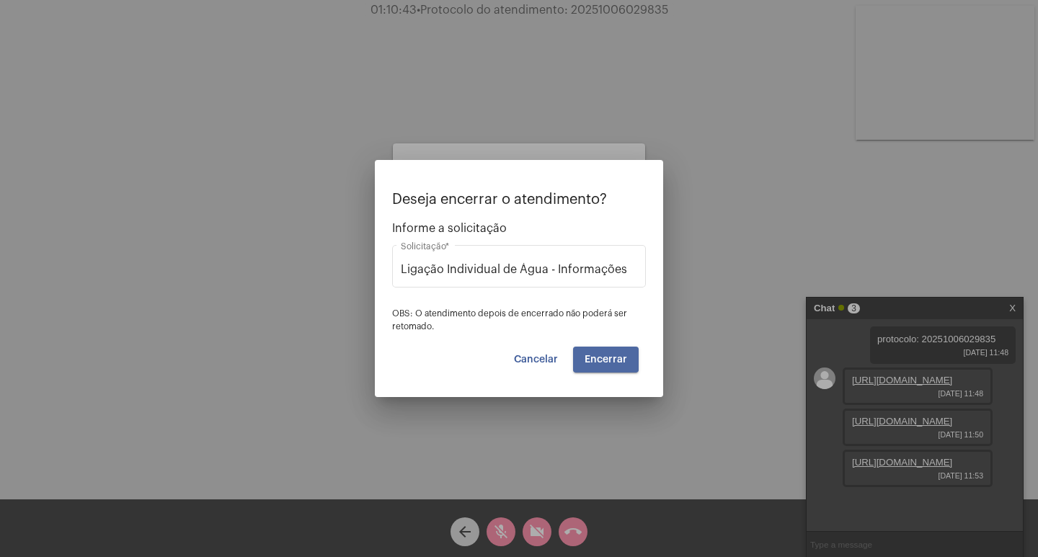
click at [602, 357] on span "Encerrar" at bounding box center [605, 360] width 43 height 10
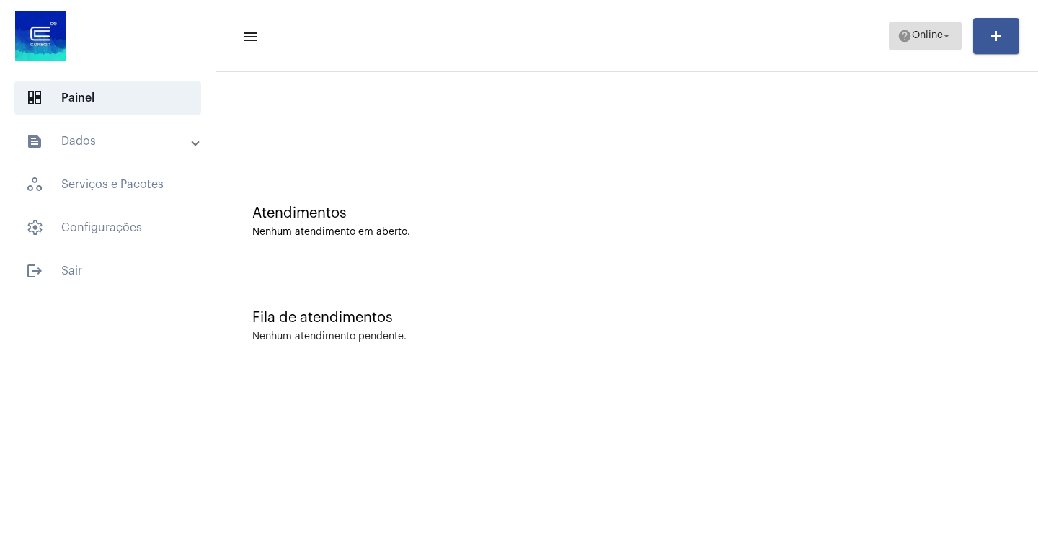
click at [912, 43] on span "help Online arrow_drop_down" at bounding box center [924, 35] width 55 height 26
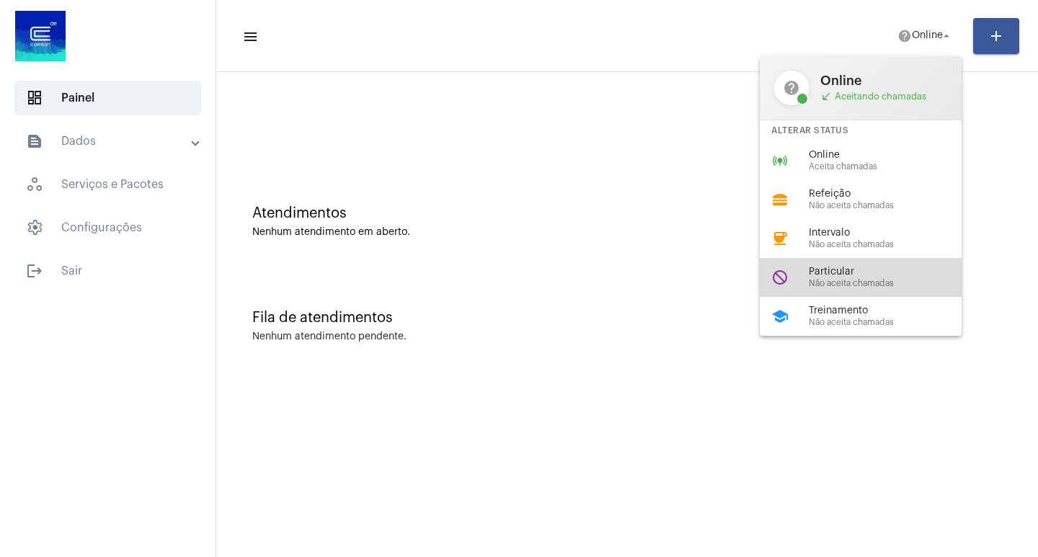
click at [892, 280] on span "Não aceita chamadas" at bounding box center [891, 283] width 164 height 9
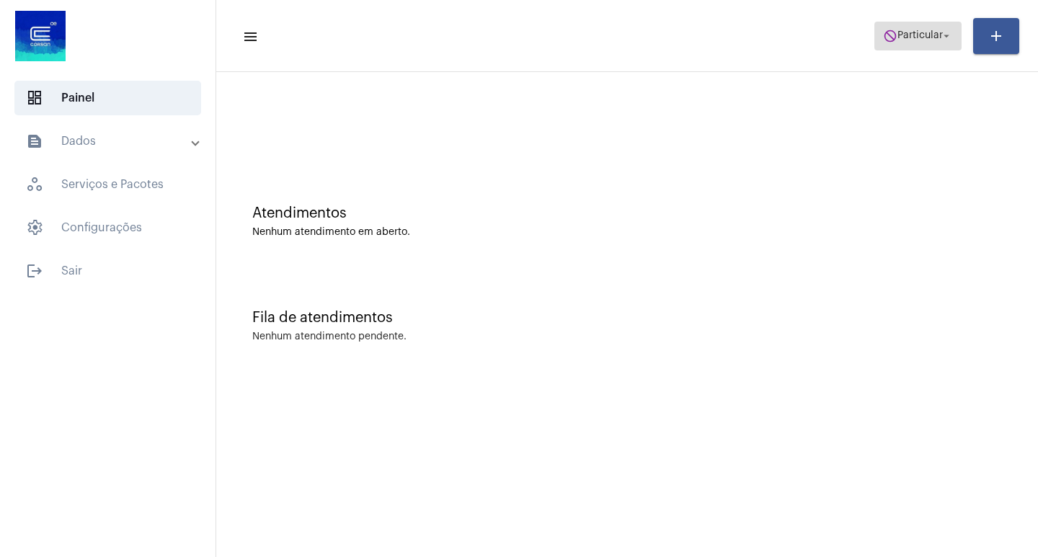
click at [953, 40] on button "do_not_disturb Particular arrow_drop_down" at bounding box center [917, 36] width 87 height 29
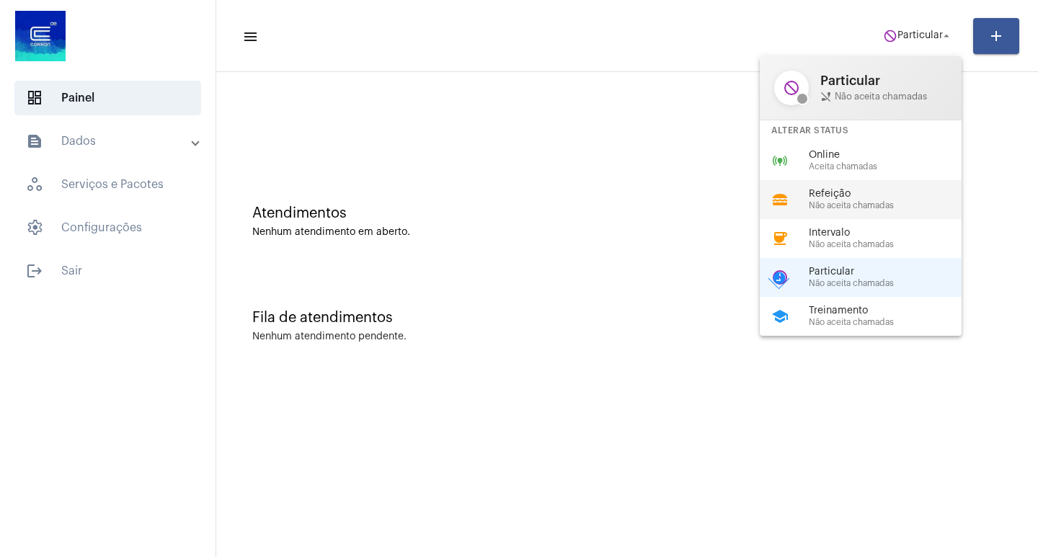
click at [838, 201] on span "Não aceita chamadas" at bounding box center [891, 205] width 164 height 9
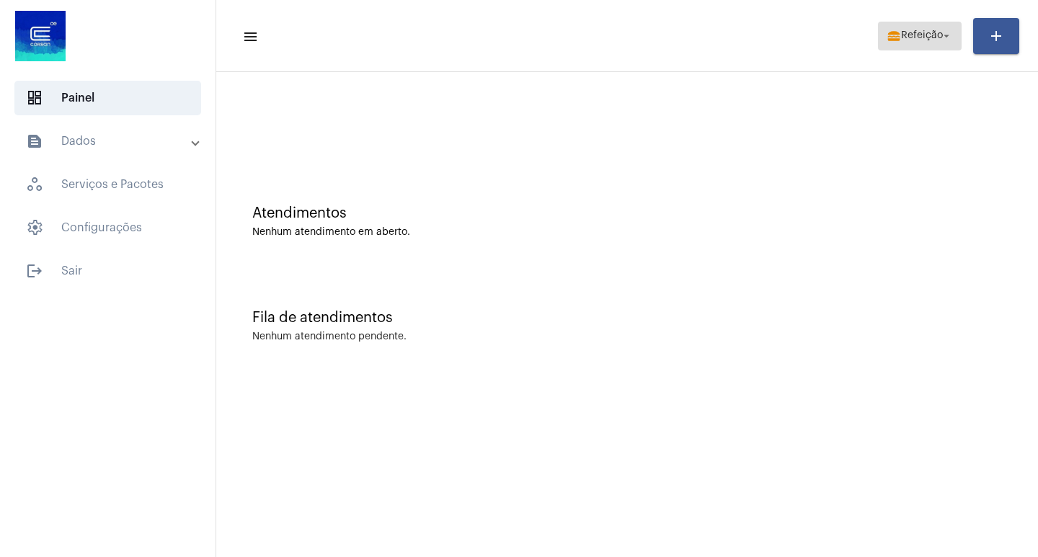
click at [942, 35] on mat-icon "arrow_drop_down" at bounding box center [946, 36] width 13 height 13
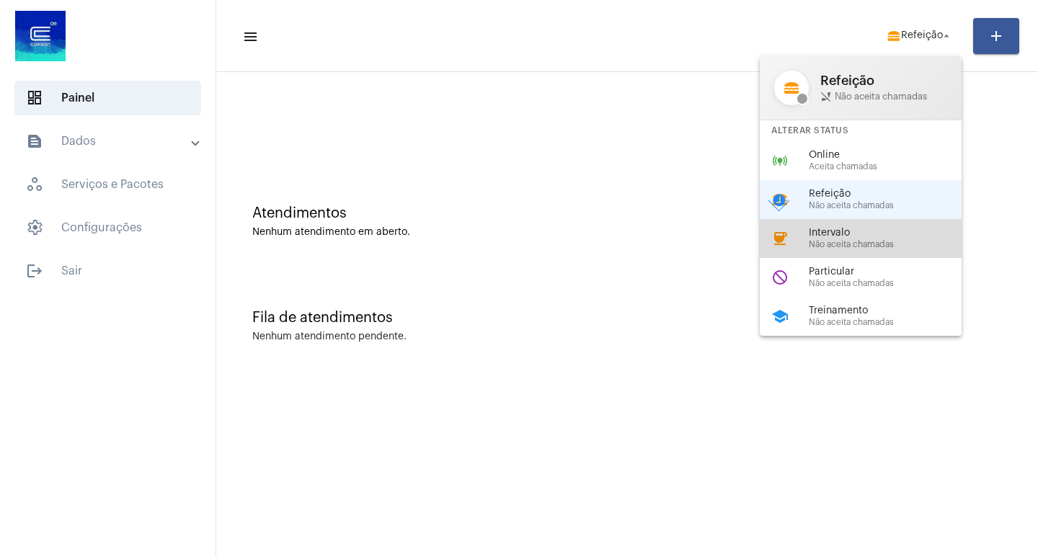
click at [871, 230] on span "Intervalo" at bounding box center [891, 233] width 164 height 11
